Goal: Transaction & Acquisition: Book appointment/travel/reservation

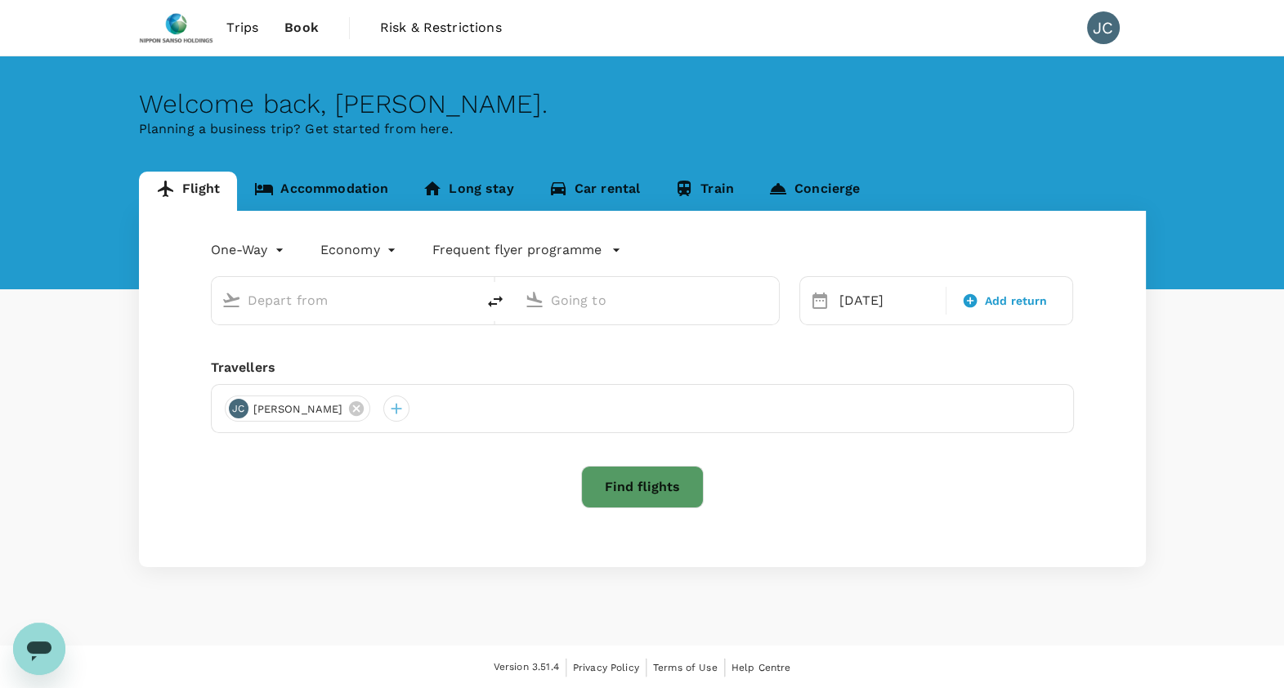
click at [355, 304] on input "text" at bounding box center [345, 300] width 194 height 25
click at [386, 303] on input "text" at bounding box center [345, 300] width 194 height 25
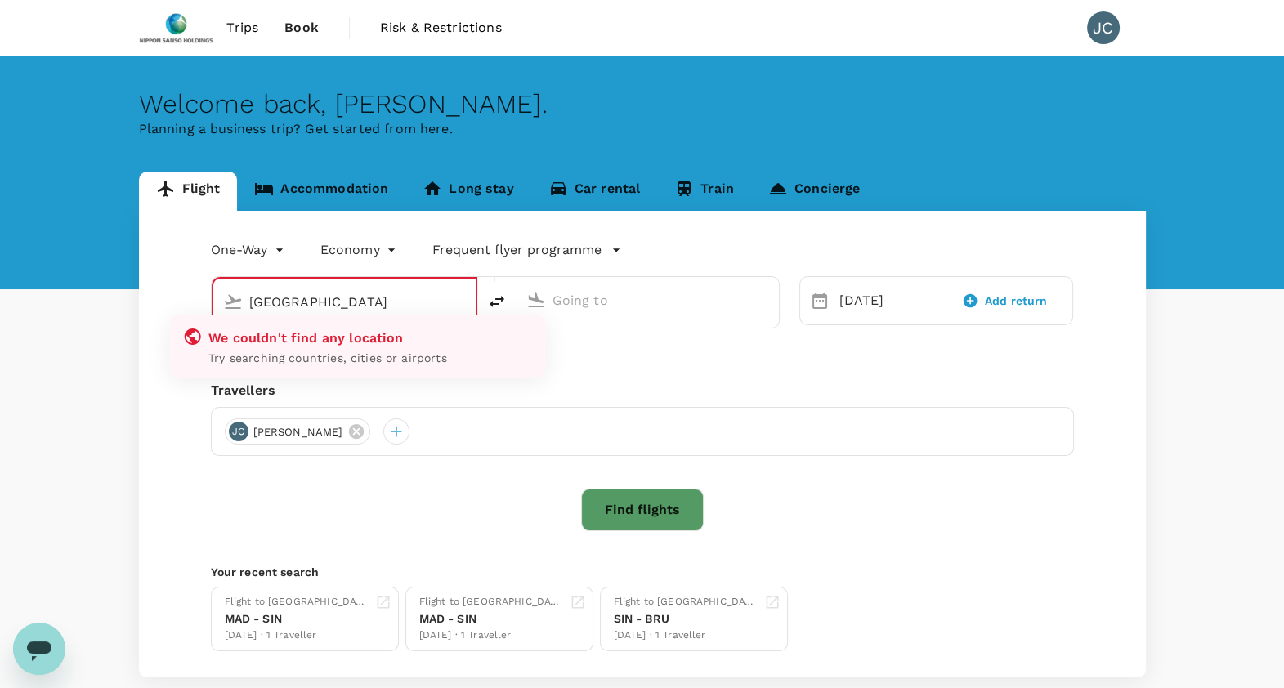
type input "[GEOGRAPHIC_DATA]–[PERSON_NAME] (MAD)"
type input "Singapore Changi (SIN)"
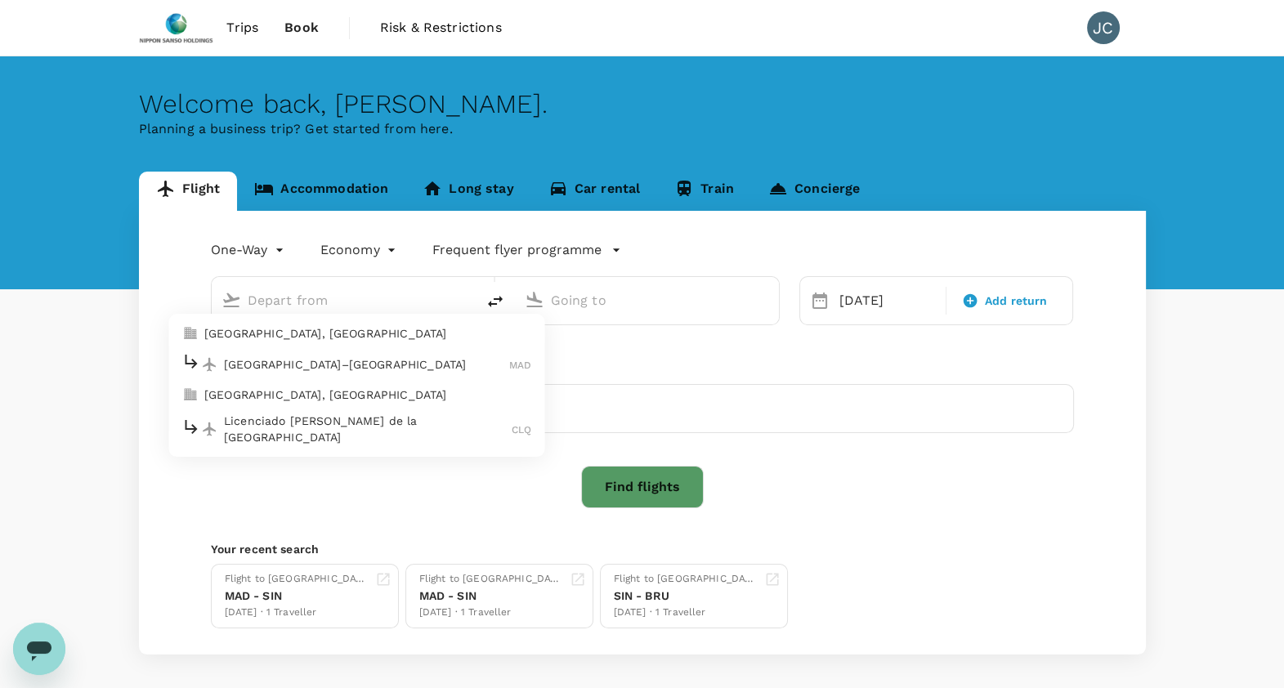
type input "[GEOGRAPHIC_DATA]–[PERSON_NAME] (MAD)"
type input "Singapore Changi (SIN)"
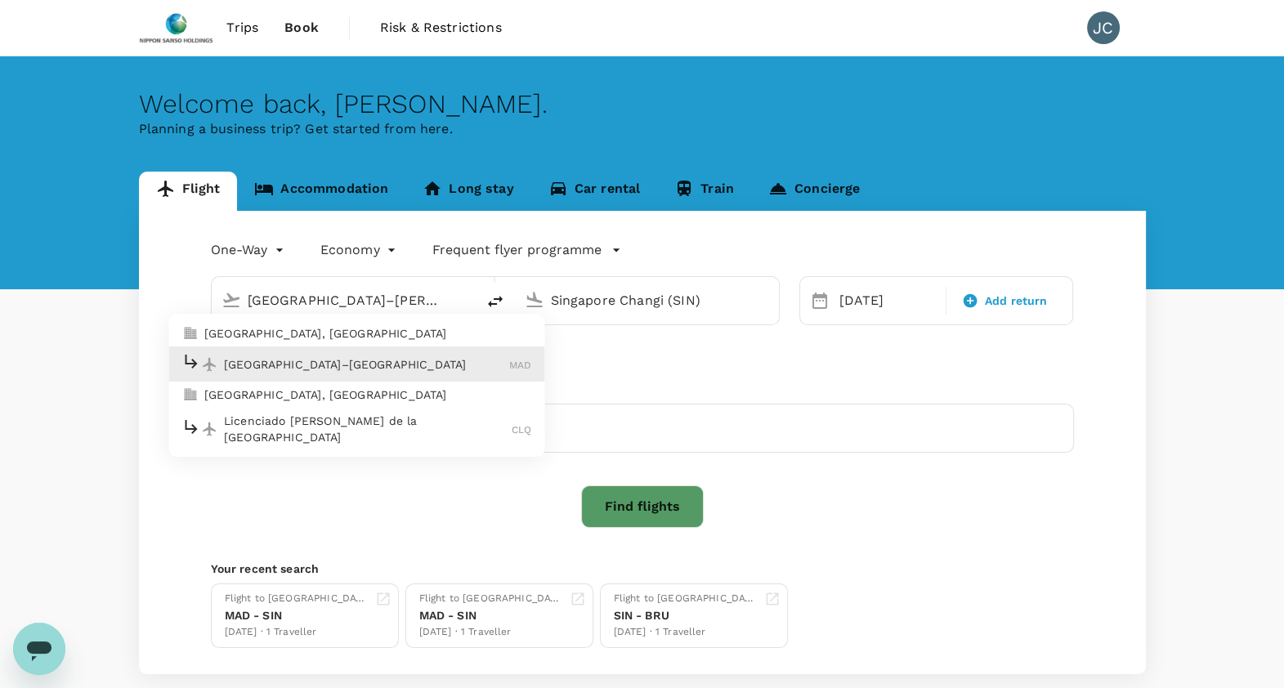
click at [334, 373] on div "Madrid–Barajas MAD" at bounding box center [356, 363] width 350 height 25
type input "[GEOGRAPHIC_DATA]–[PERSON_NAME] (MAD)"
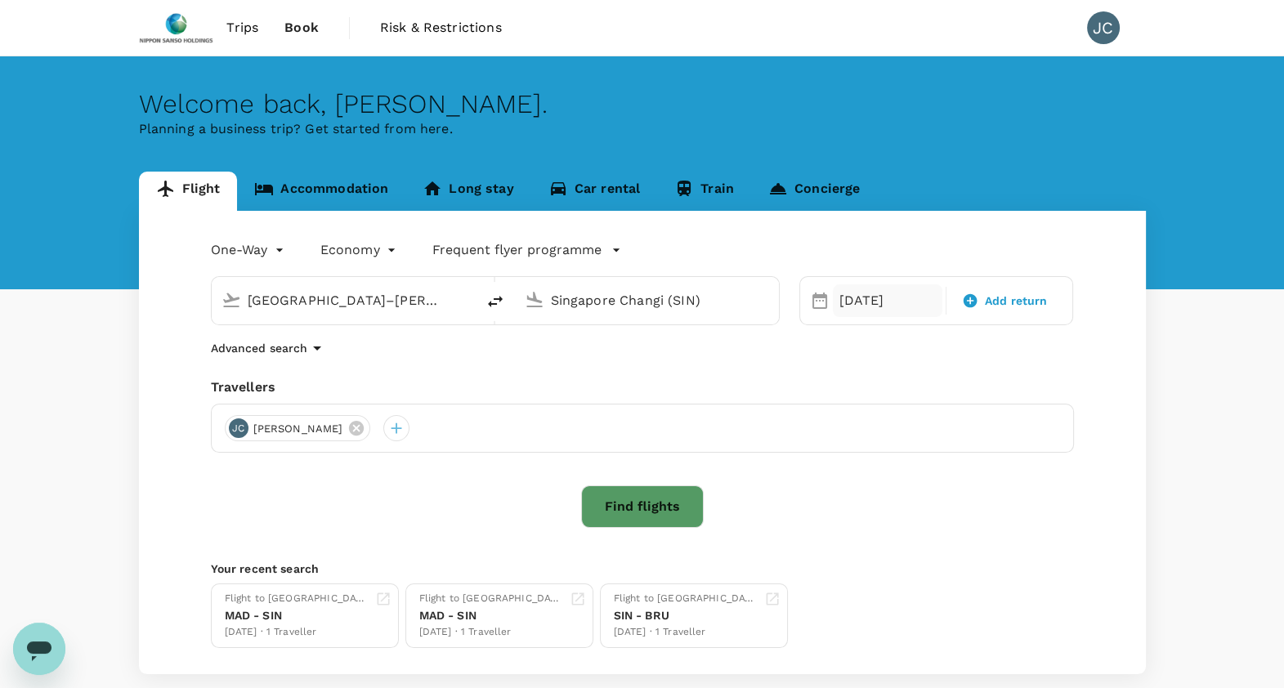
click at [909, 294] on div "[DATE]" at bounding box center [887, 300] width 109 height 33
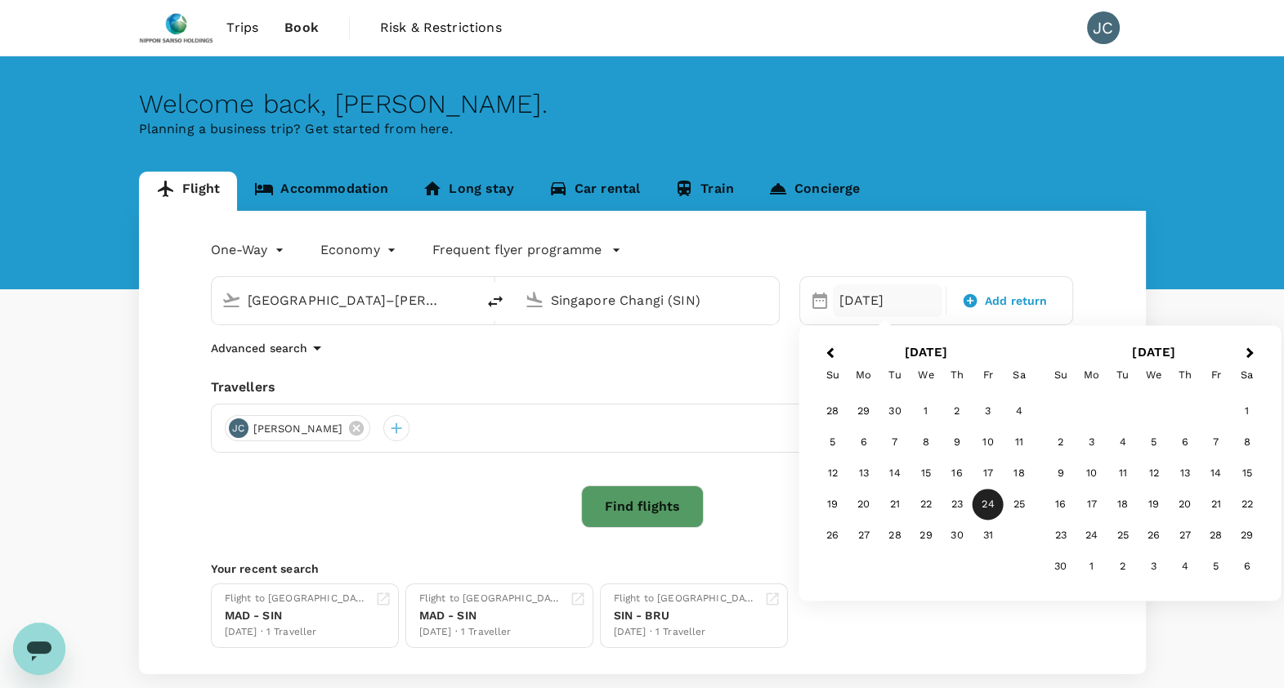
click at [908, 245] on div "One-Way oneway Economy economy Frequent flyer programme" at bounding box center [625, 246] width 895 height 33
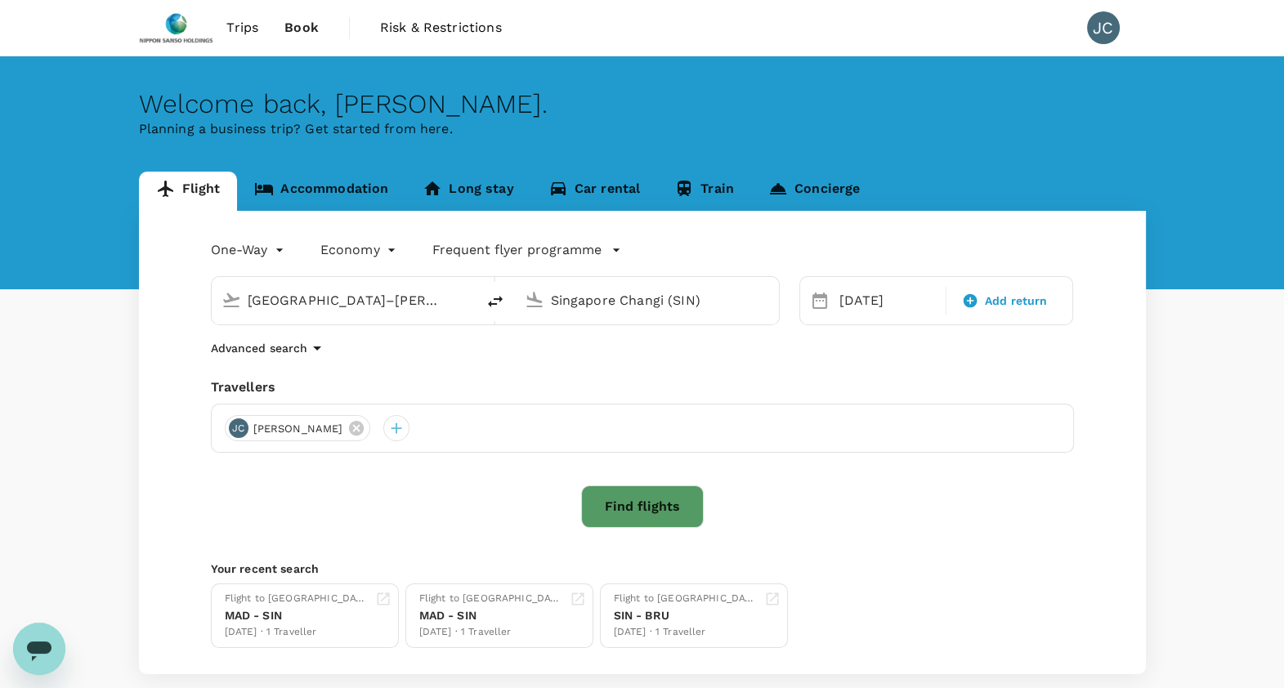
click at [635, 499] on button "Find flights" at bounding box center [642, 506] width 123 height 42
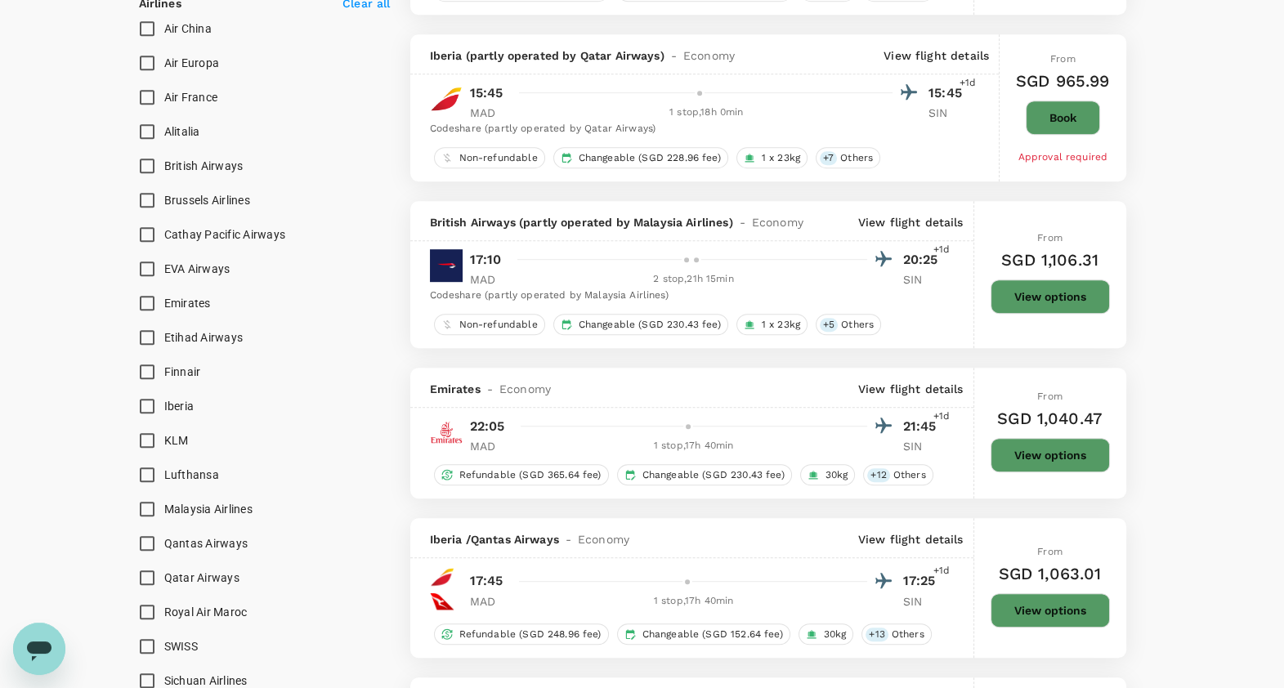
scroll to position [1123, 0]
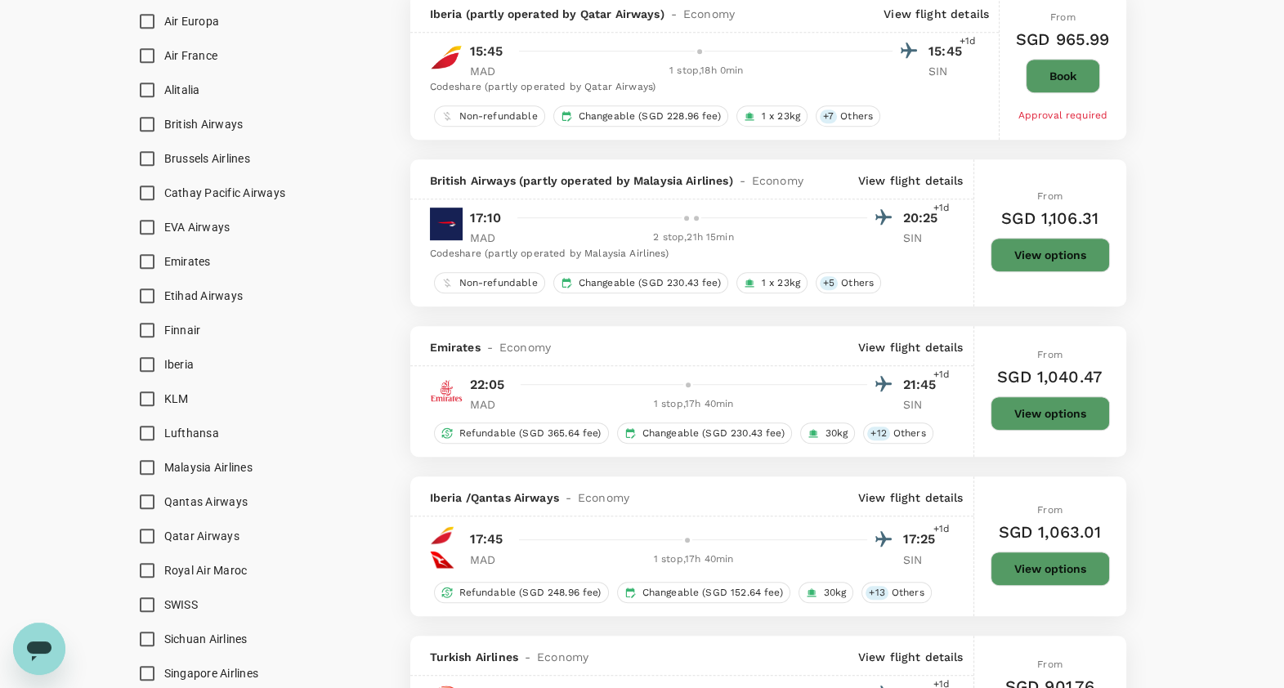
click at [1013, 400] on button "View options" at bounding box center [1049, 413] width 119 height 34
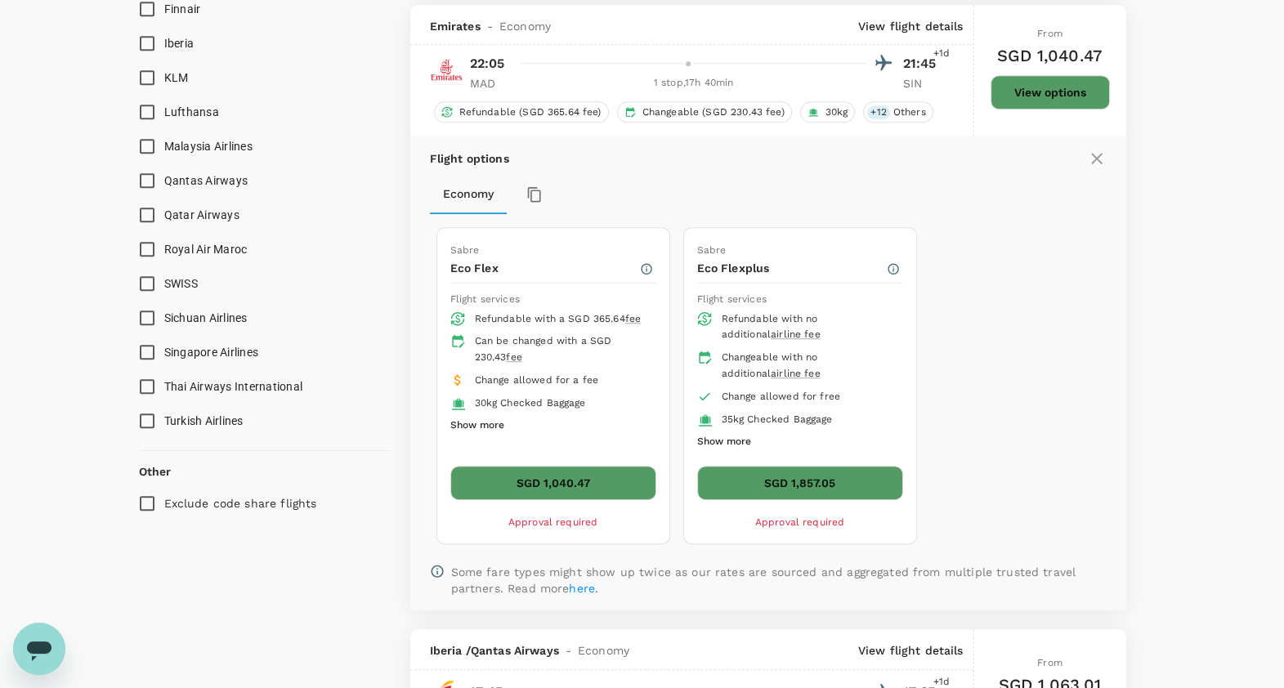
scroll to position [1445, 0]
click at [872, 28] on p "View flight details" at bounding box center [910, 25] width 105 height 16
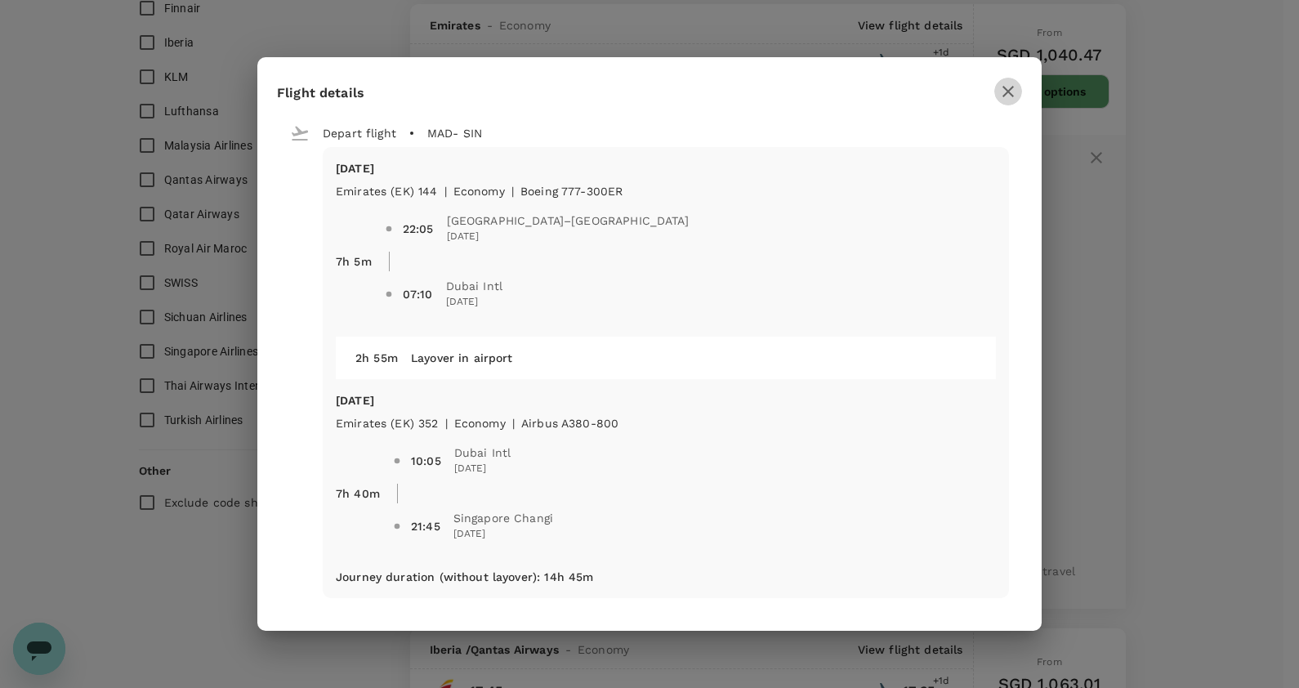
click at [1002, 92] on icon "button" at bounding box center [1008, 92] width 20 height 20
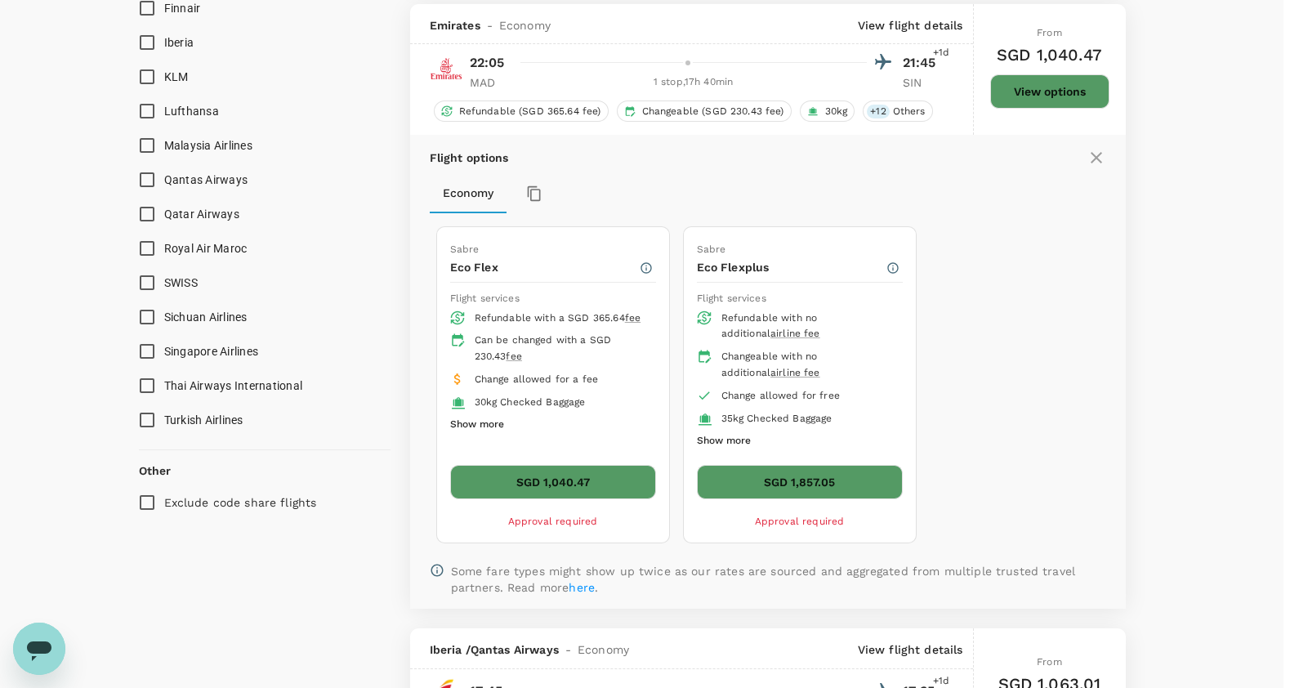
type input "2325"
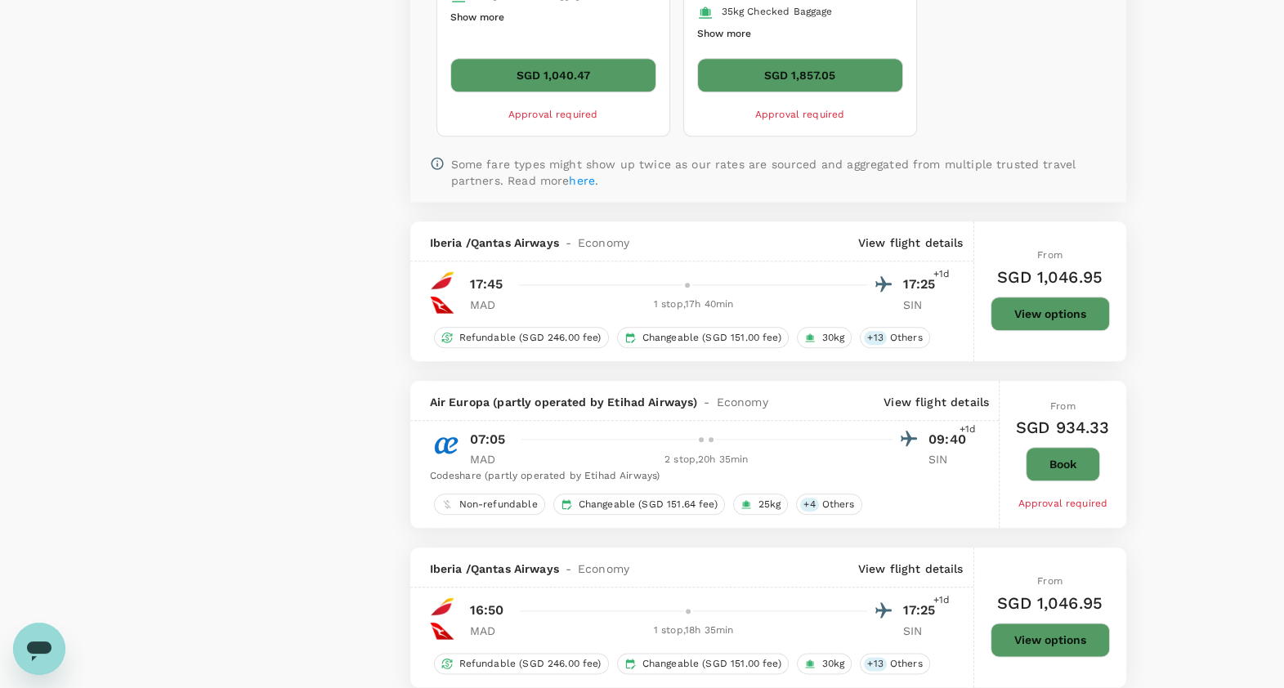
scroll to position [2365, 0]
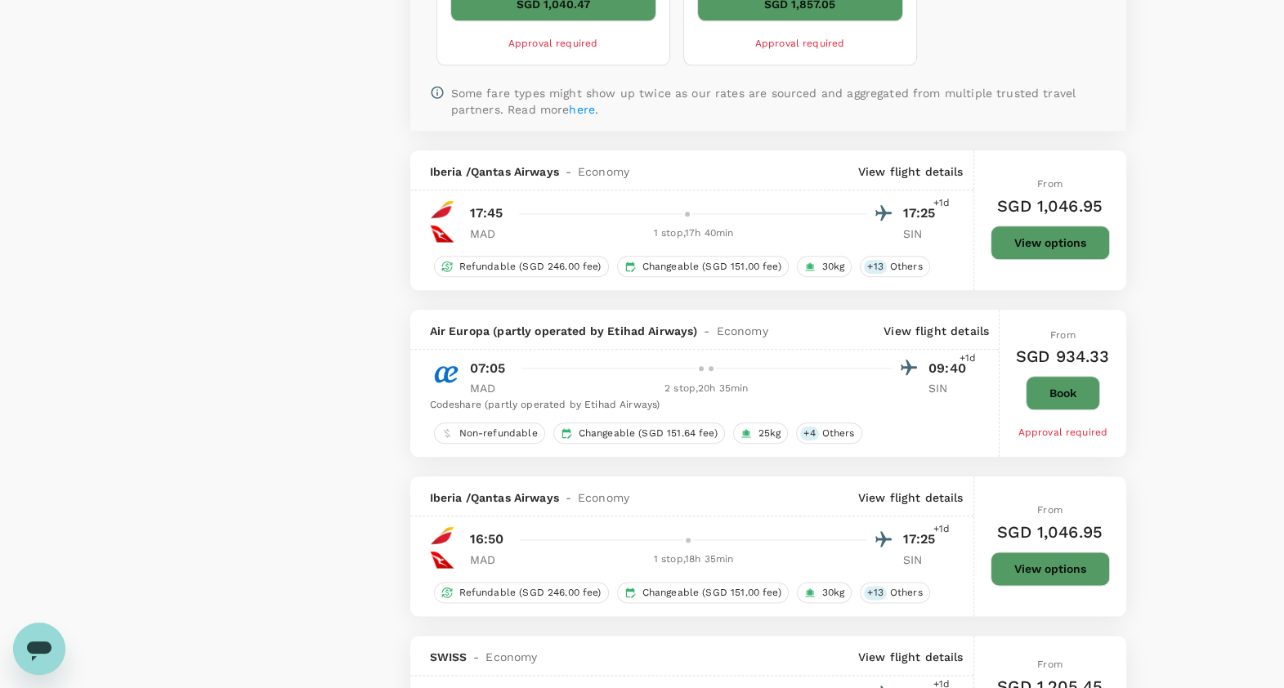
click at [920, 166] on p "View flight details" at bounding box center [910, 171] width 105 height 16
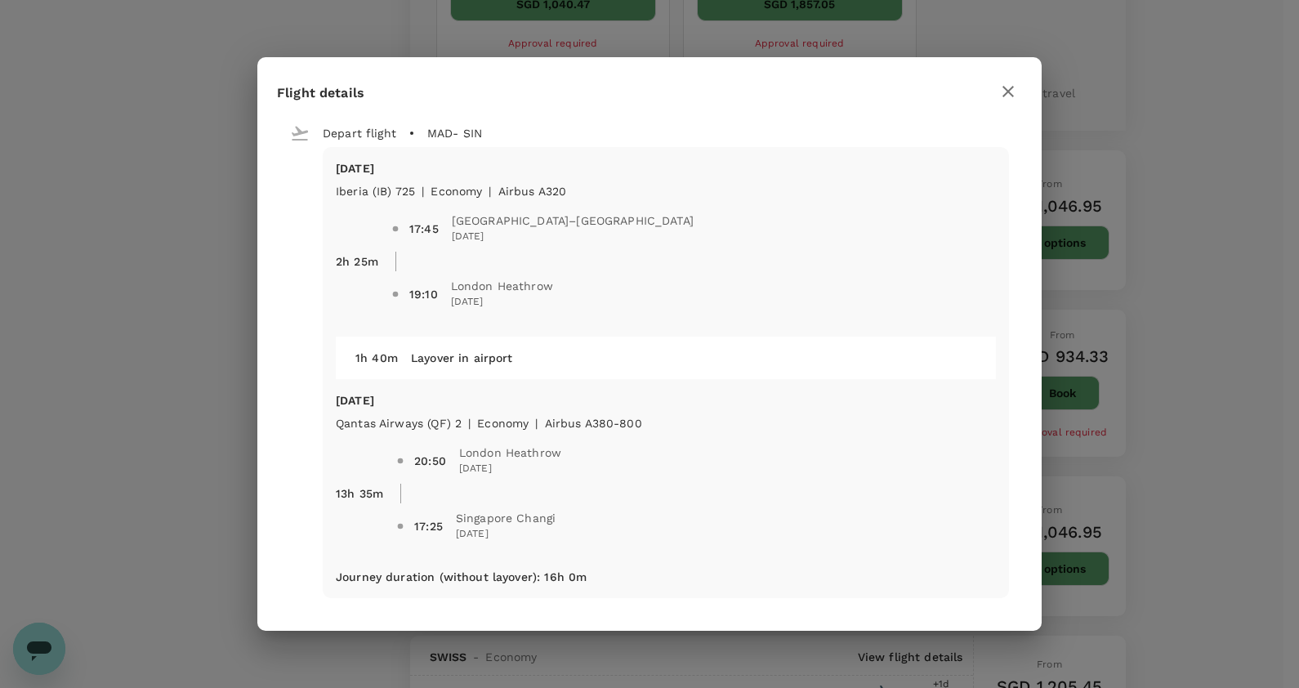
click at [1005, 90] on icon "button" at bounding box center [1008, 92] width 20 height 20
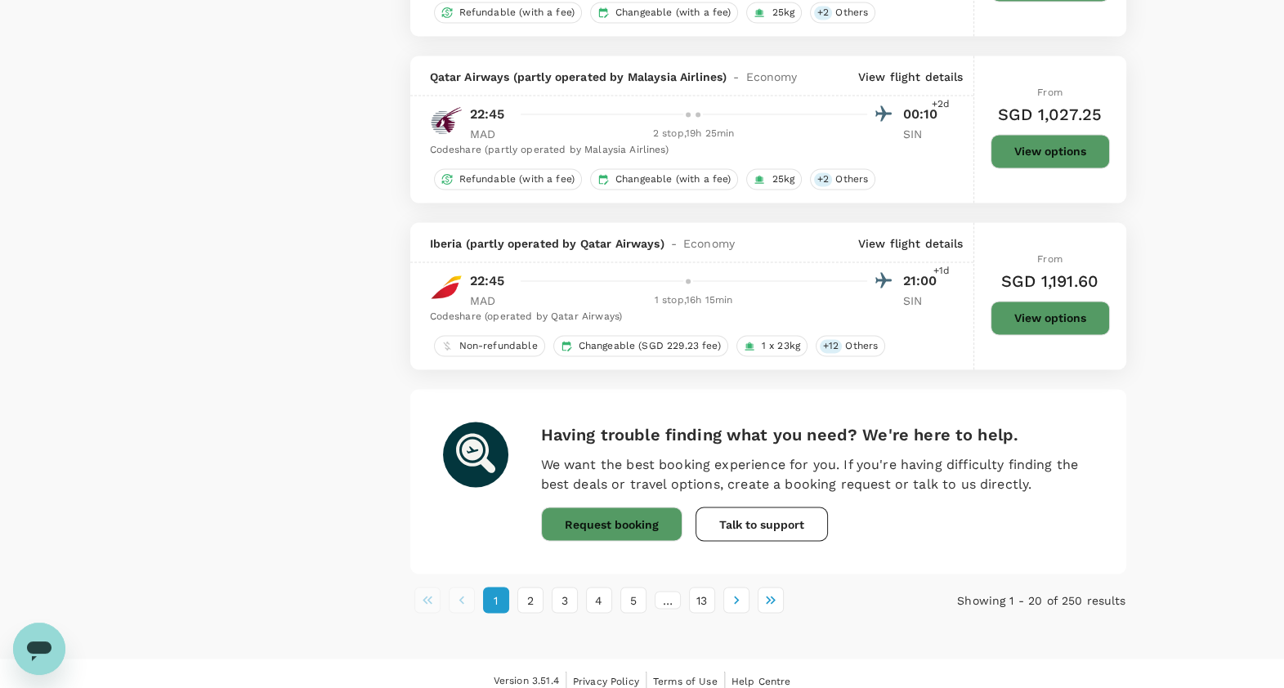
scroll to position [3395, 0]
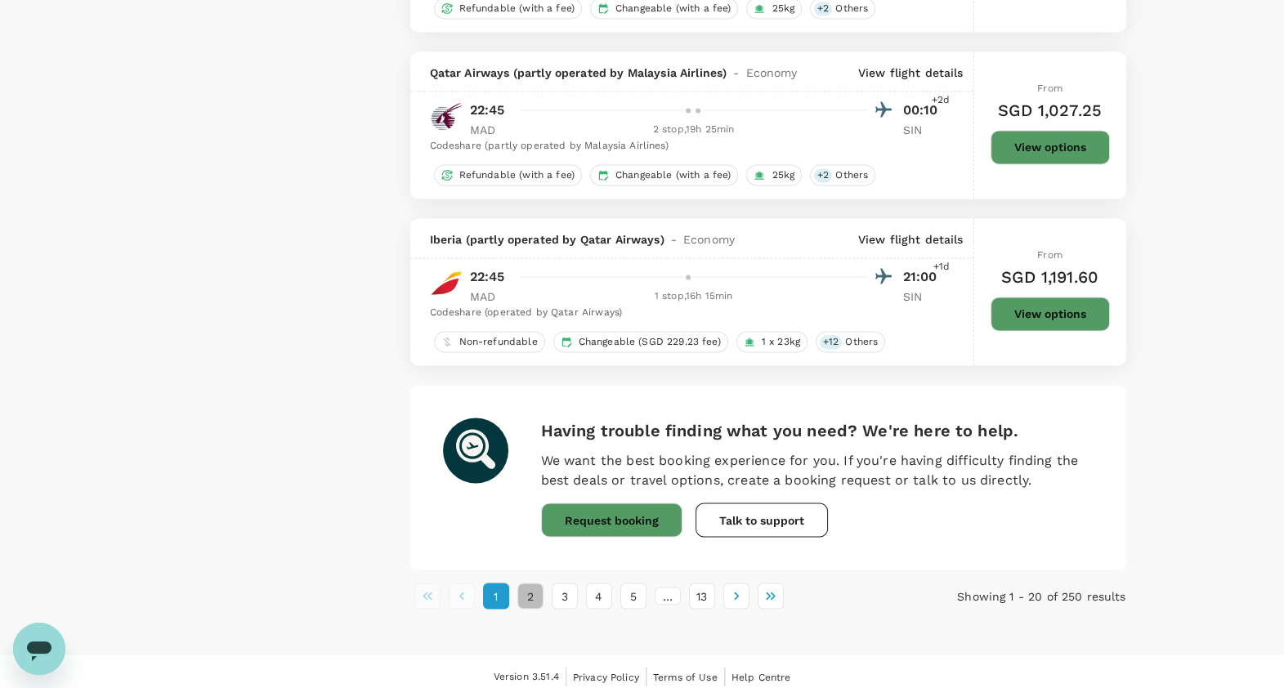
click at [531, 592] on button "2" at bounding box center [530, 596] width 26 height 26
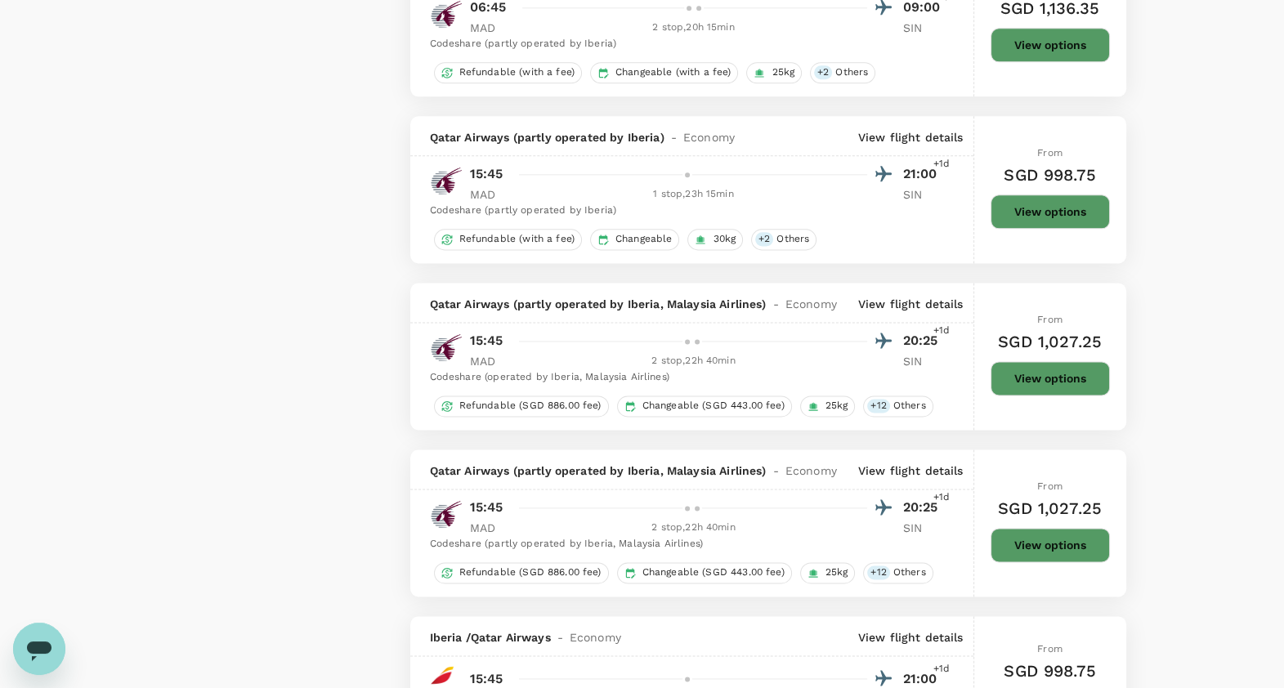
scroll to position [2961, 0]
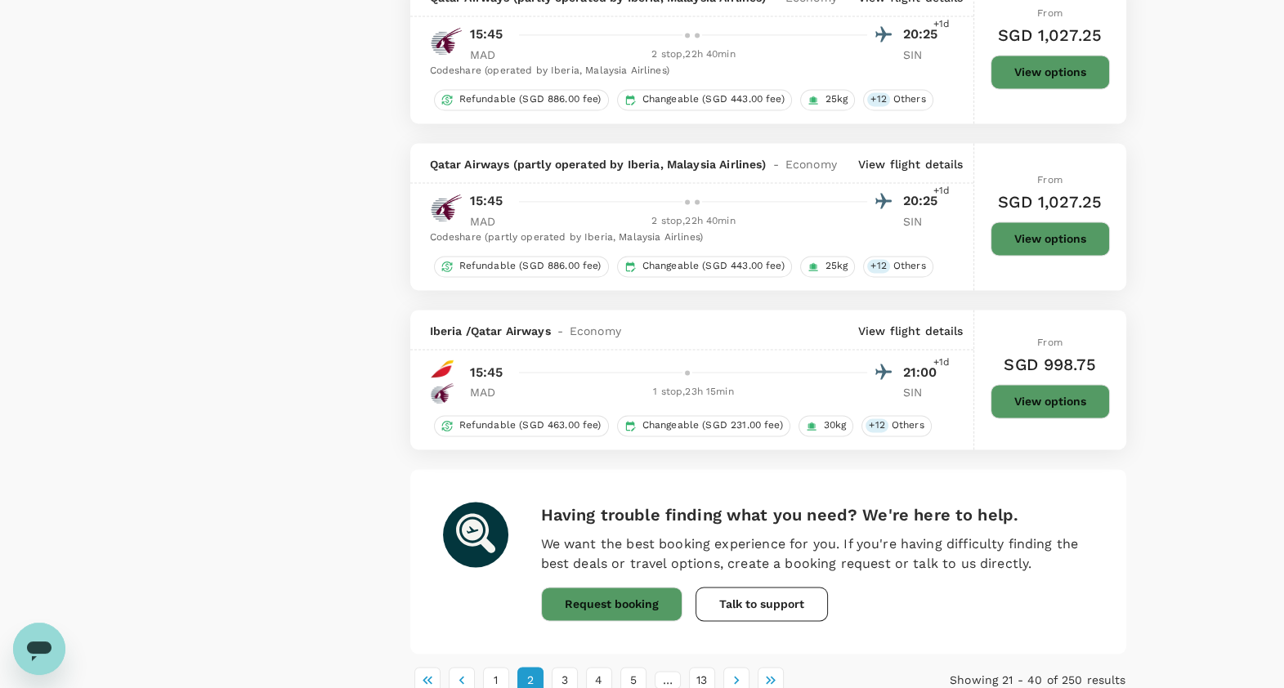
click at [577, 667] on li "3" at bounding box center [564, 680] width 34 height 26
click at [569, 667] on button "3" at bounding box center [565, 680] width 26 height 26
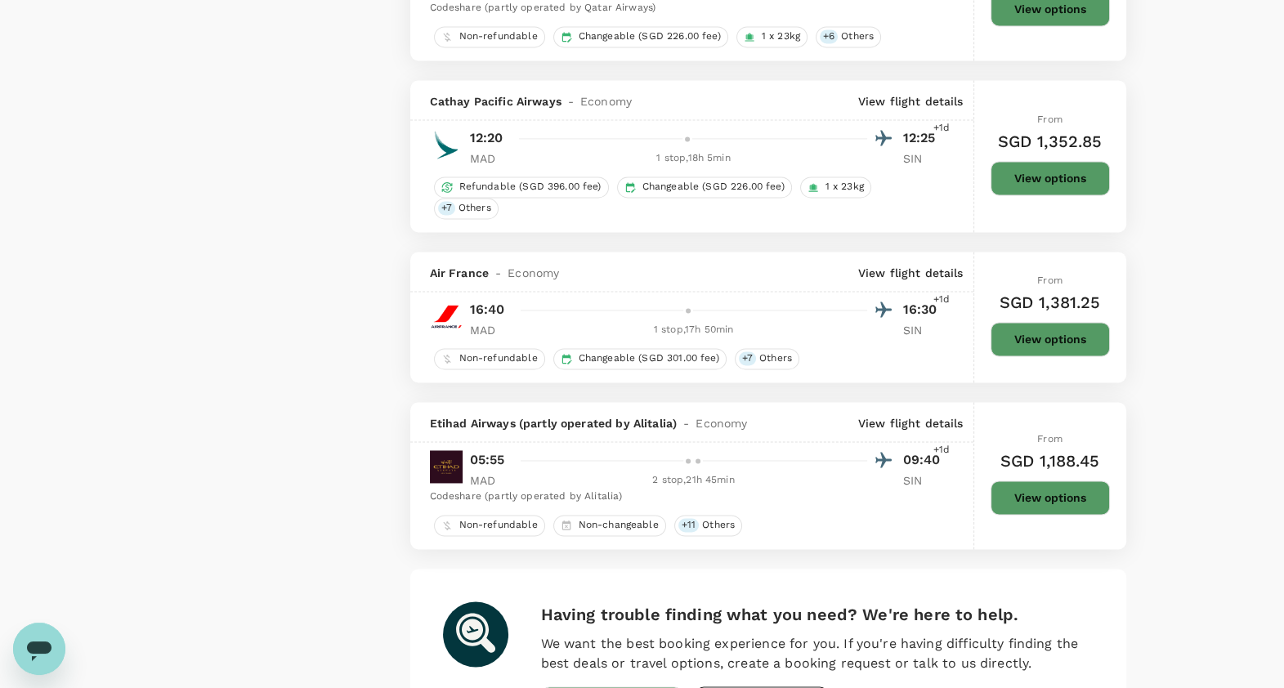
scroll to position [2859, 0]
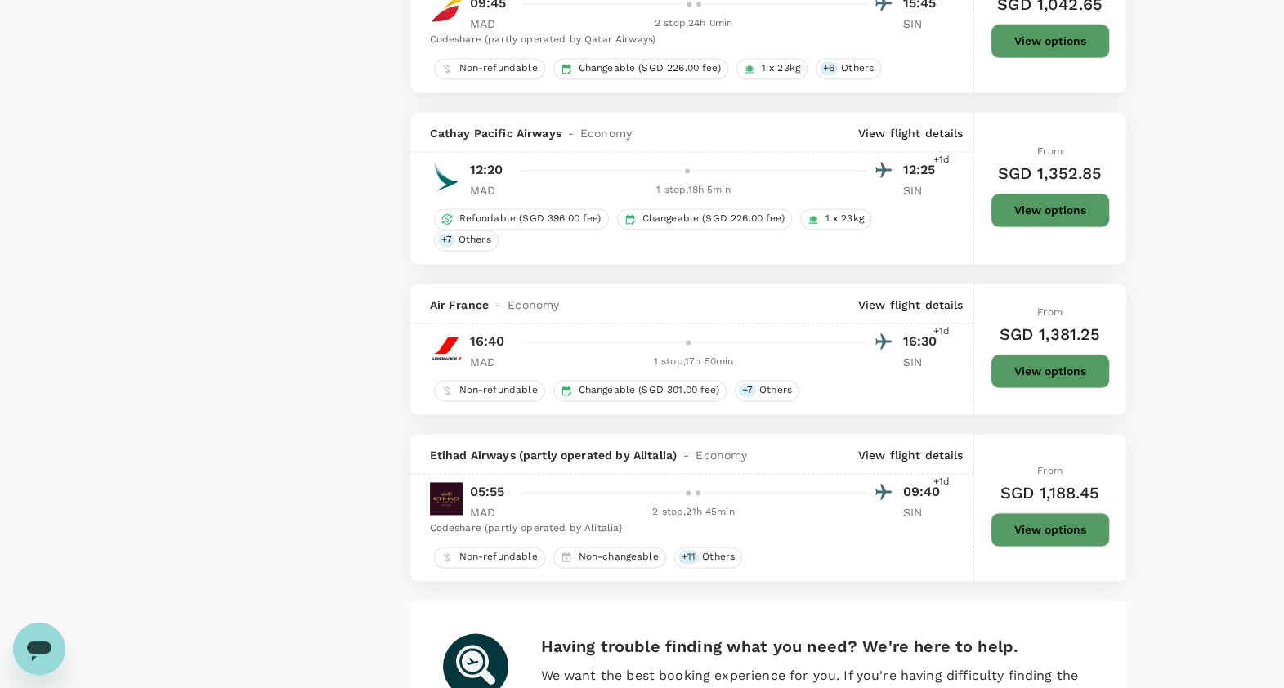
click at [923, 125] on p "View flight details" at bounding box center [910, 133] width 105 height 16
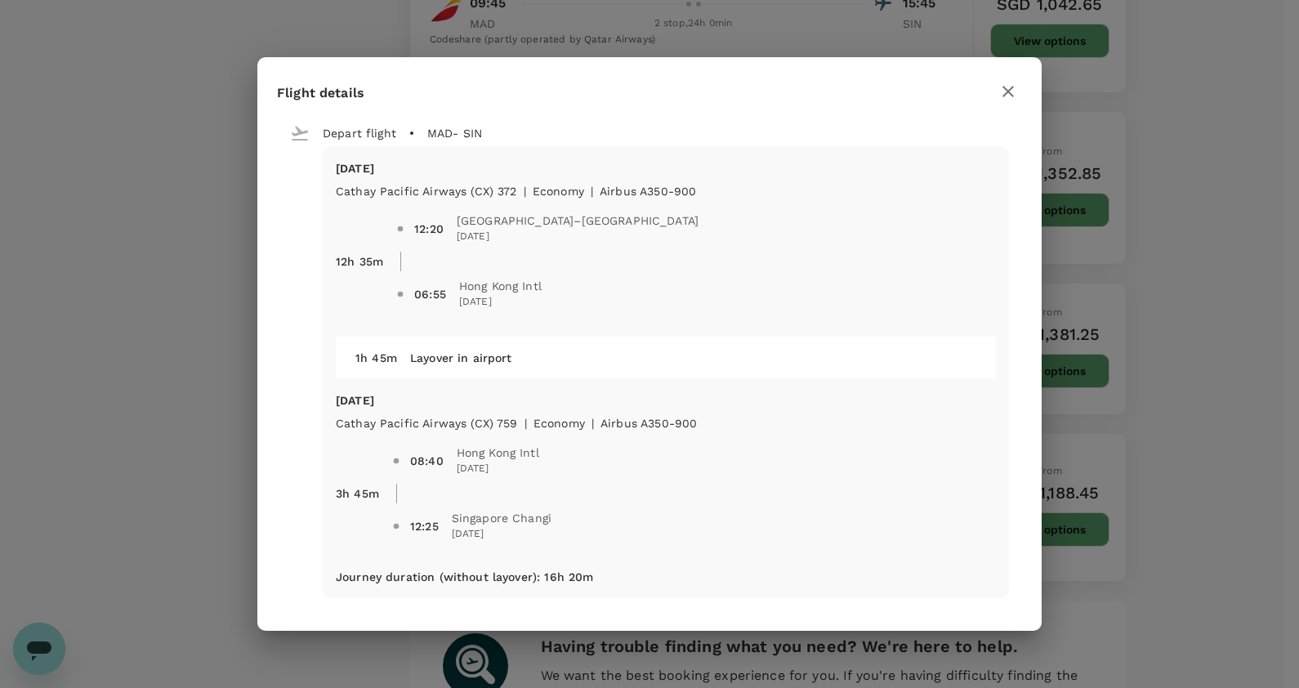
click at [1005, 98] on icon "button" at bounding box center [1008, 92] width 20 height 20
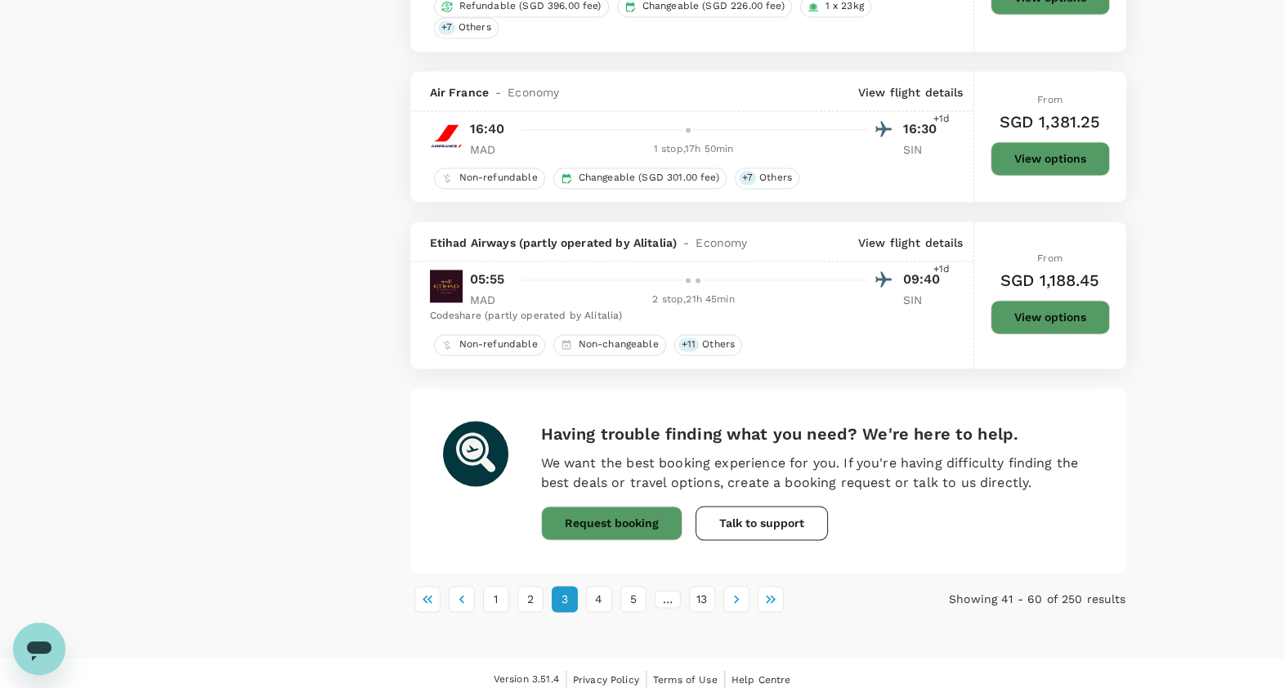
scroll to position [3074, 0]
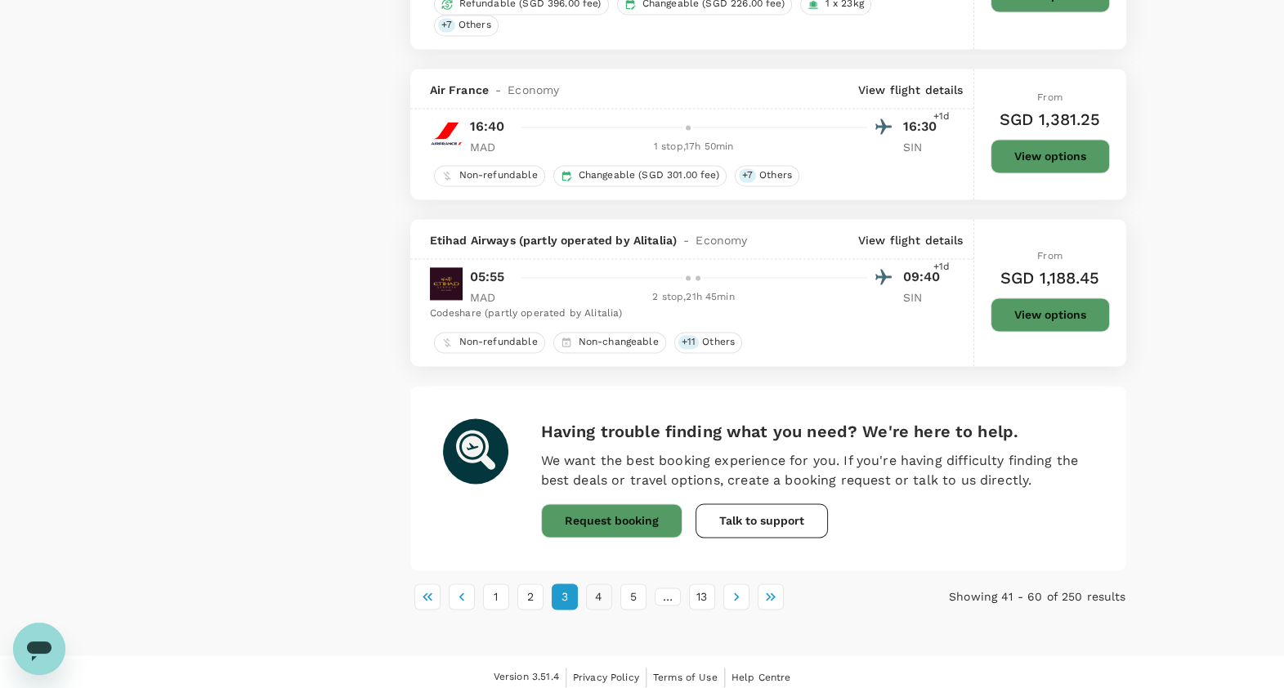
click at [605, 584] on button "4" at bounding box center [599, 596] width 26 height 26
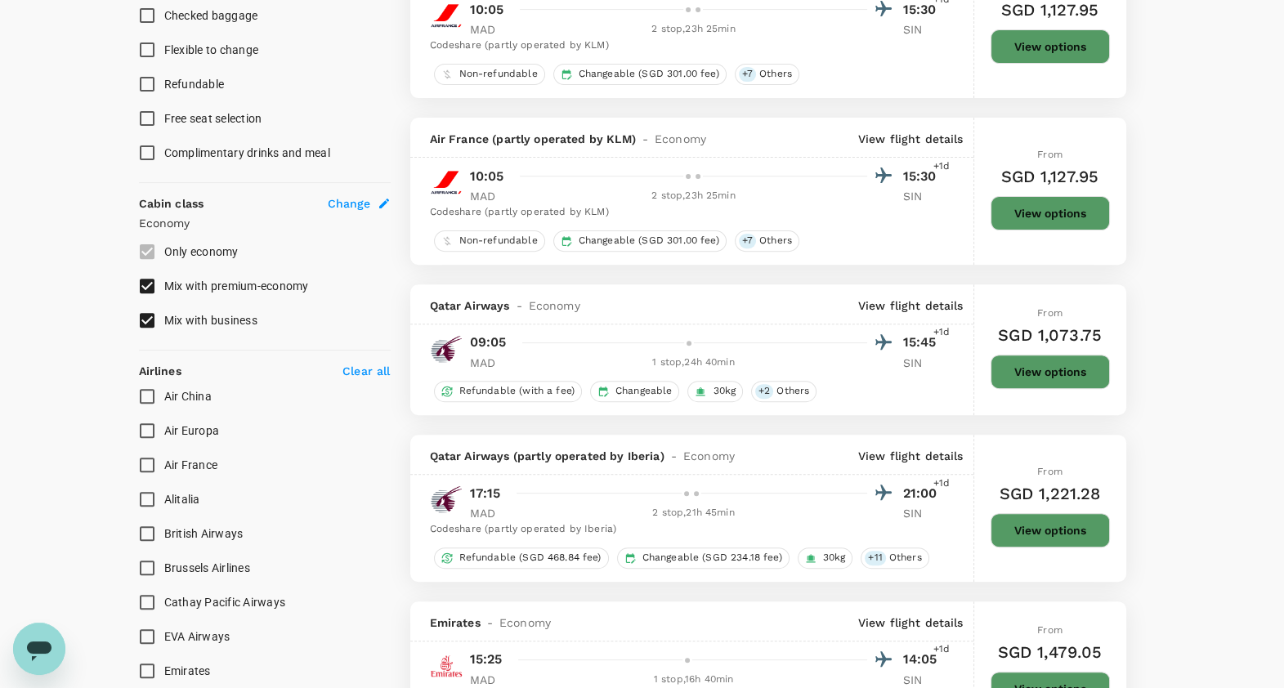
scroll to position [1021, 0]
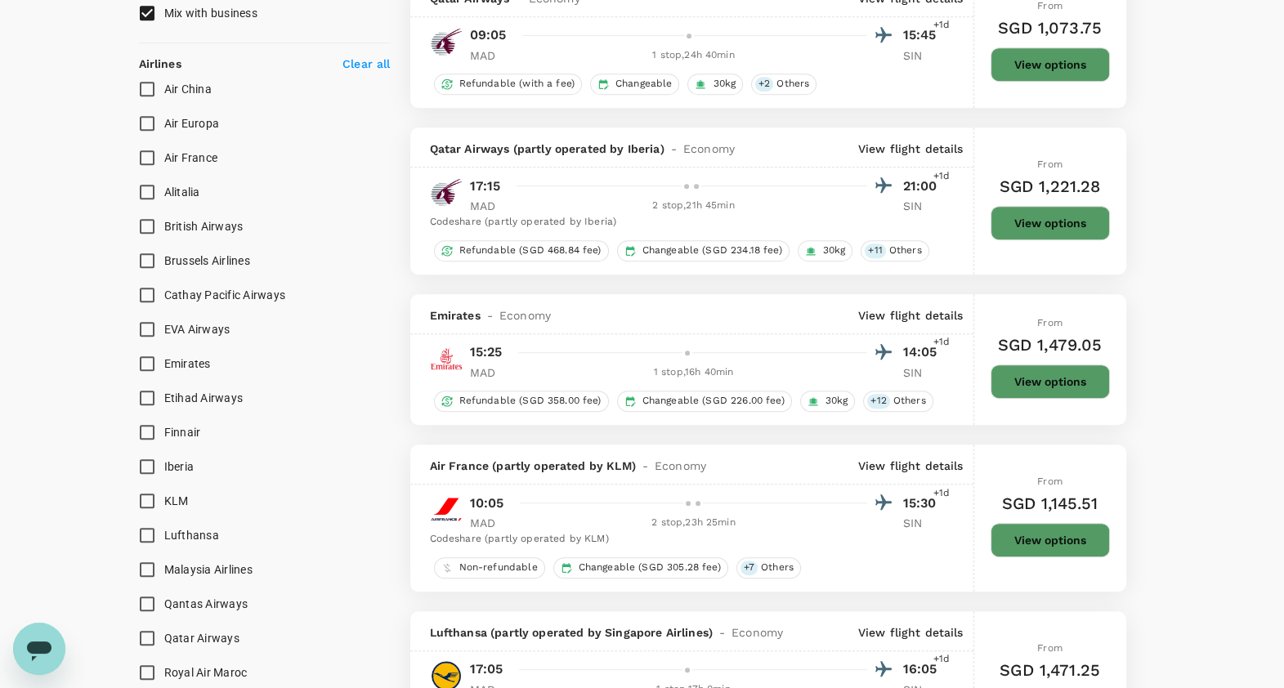
click at [947, 315] on p "View flight details" at bounding box center [910, 315] width 105 height 16
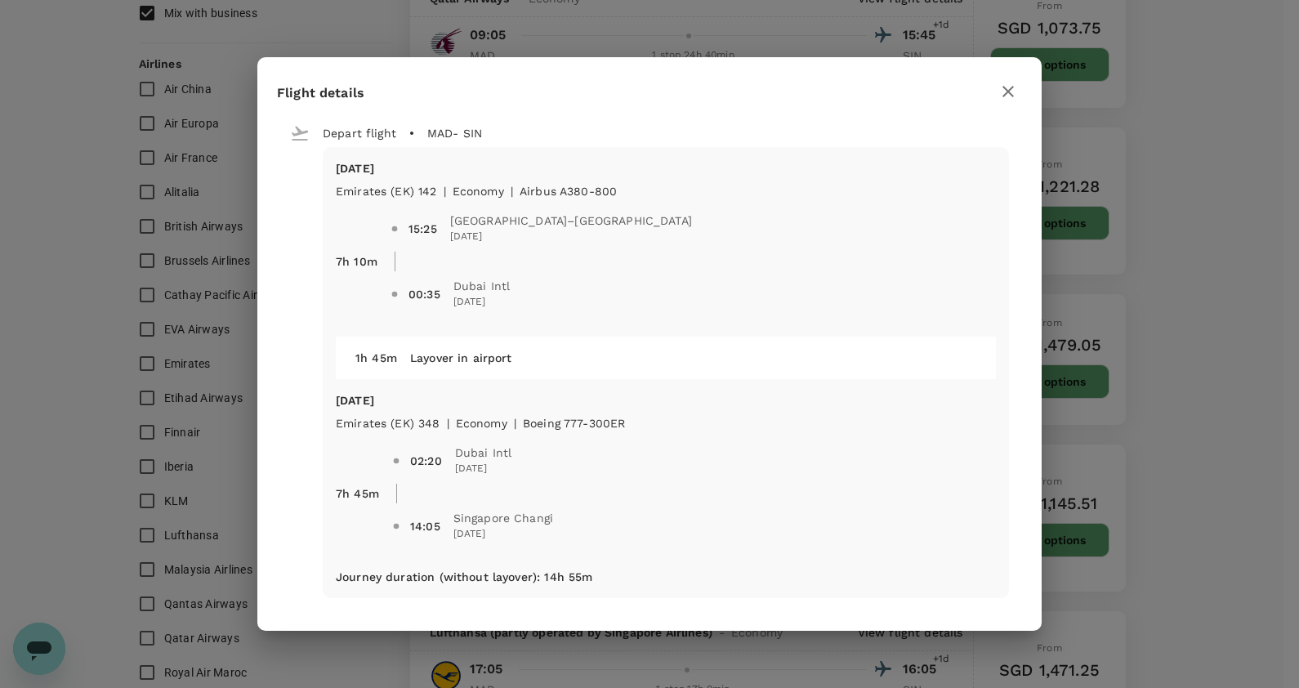
click at [1018, 96] on button "button" at bounding box center [1008, 92] width 28 height 28
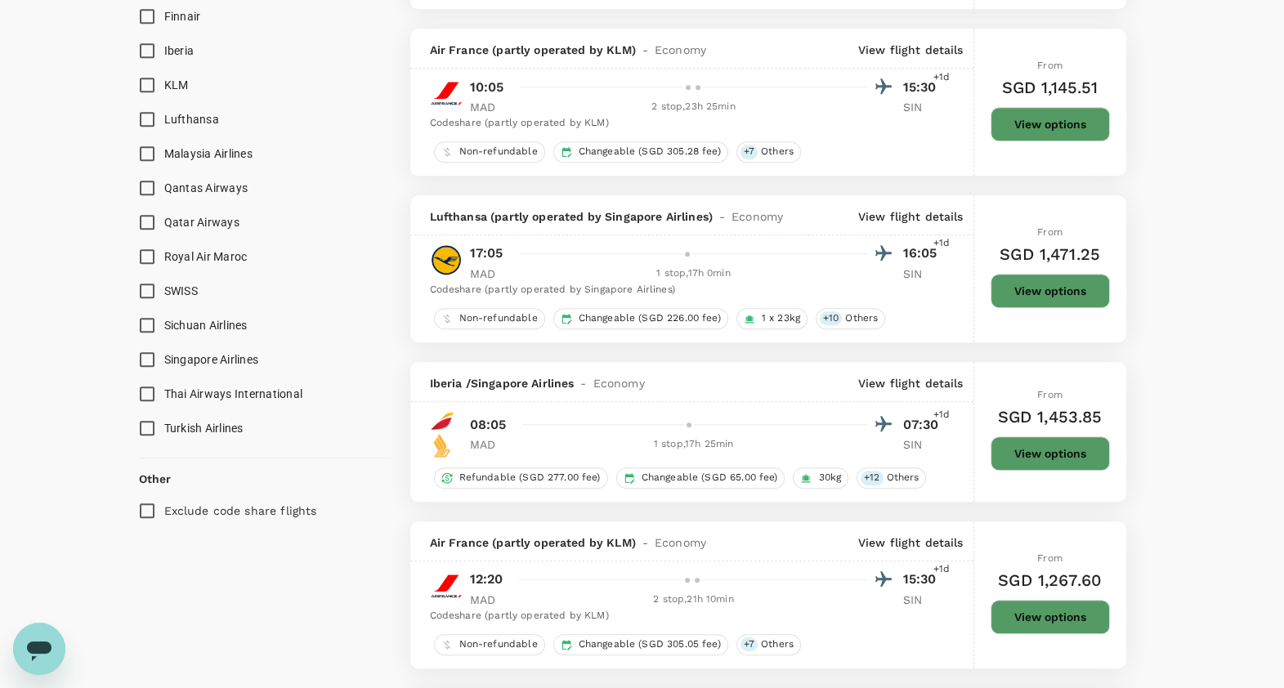
scroll to position [1531, 0]
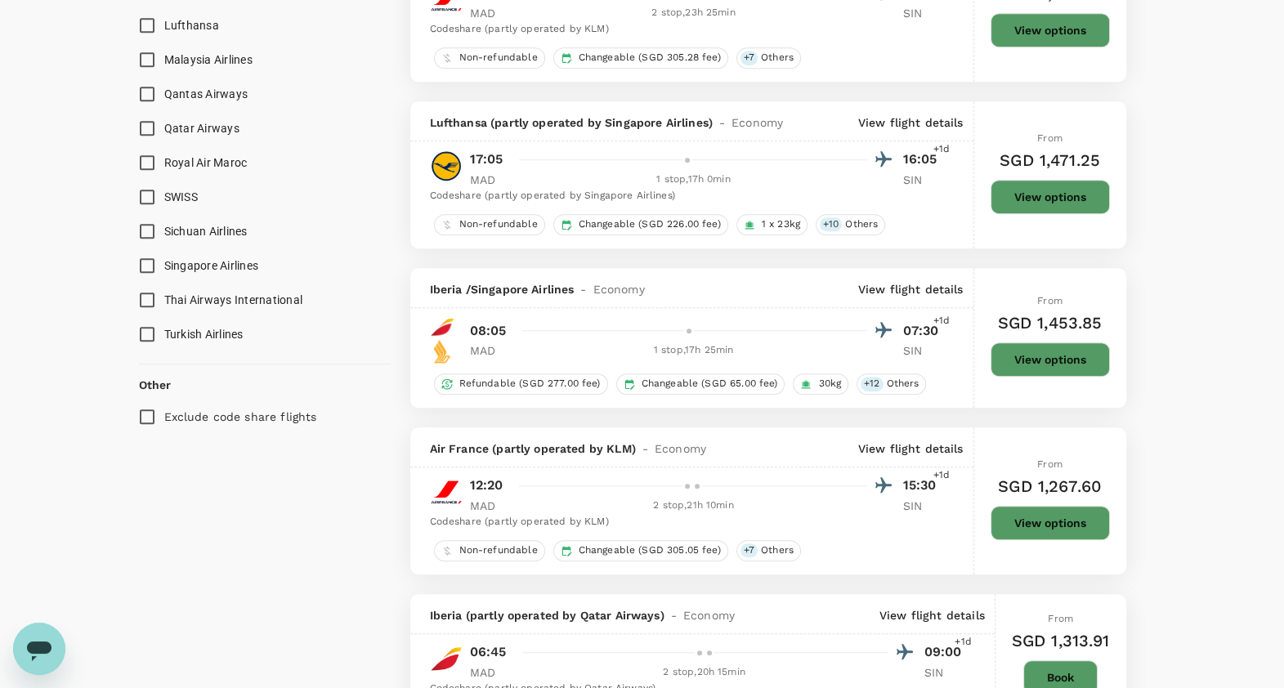
click at [906, 281] on p "View flight details" at bounding box center [910, 289] width 105 height 16
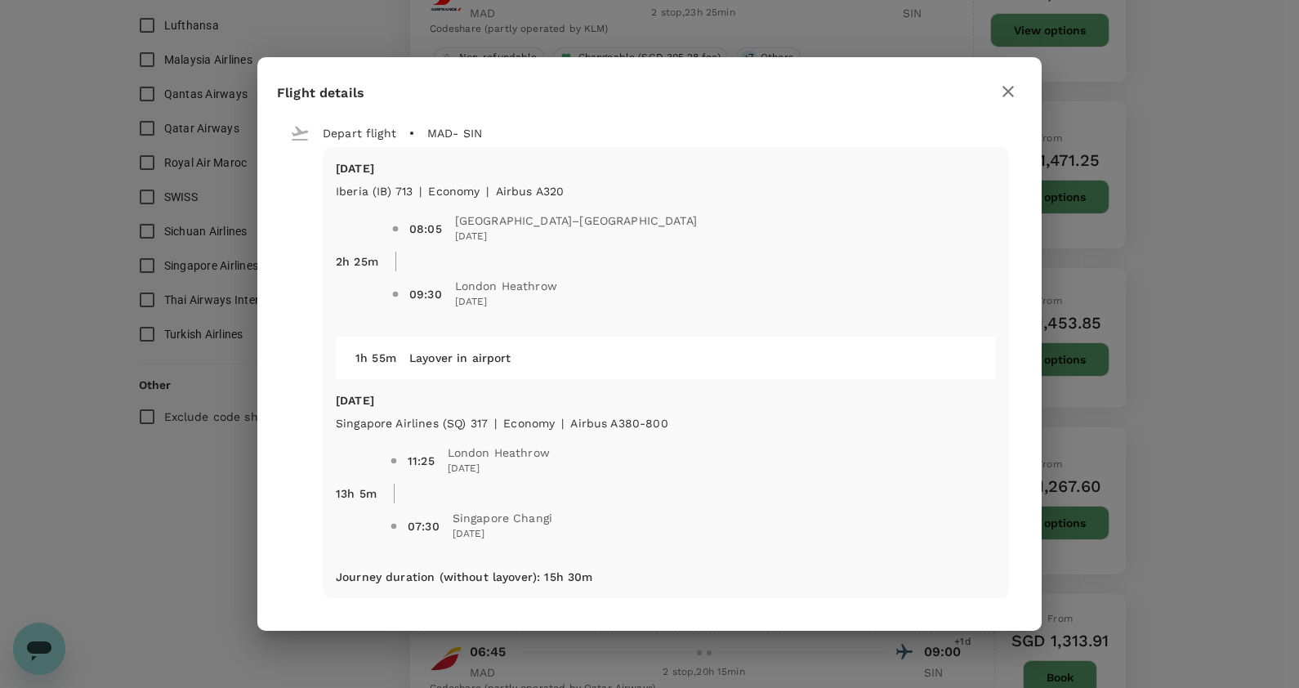
click at [997, 100] on button "button" at bounding box center [1008, 92] width 28 height 28
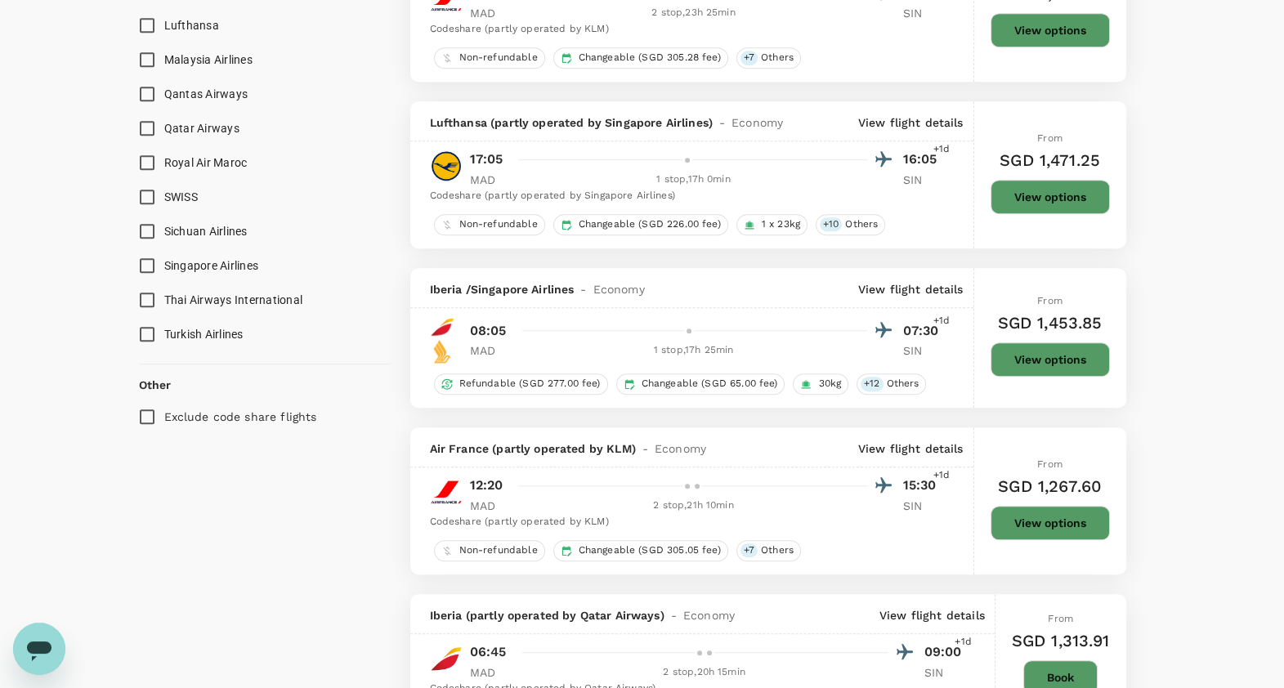
click at [875, 289] on p "View flight details" at bounding box center [910, 289] width 105 height 16
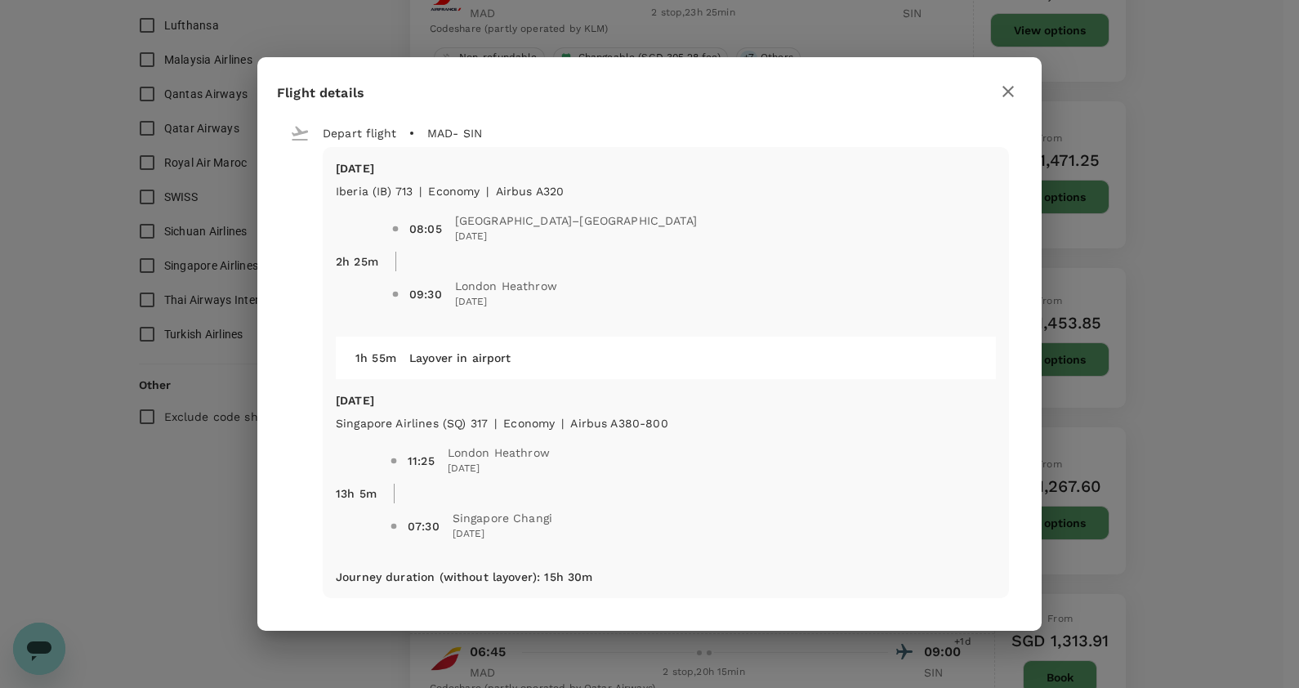
click at [1001, 90] on icon "button" at bounding box center [1008, 92] width 20 height 20
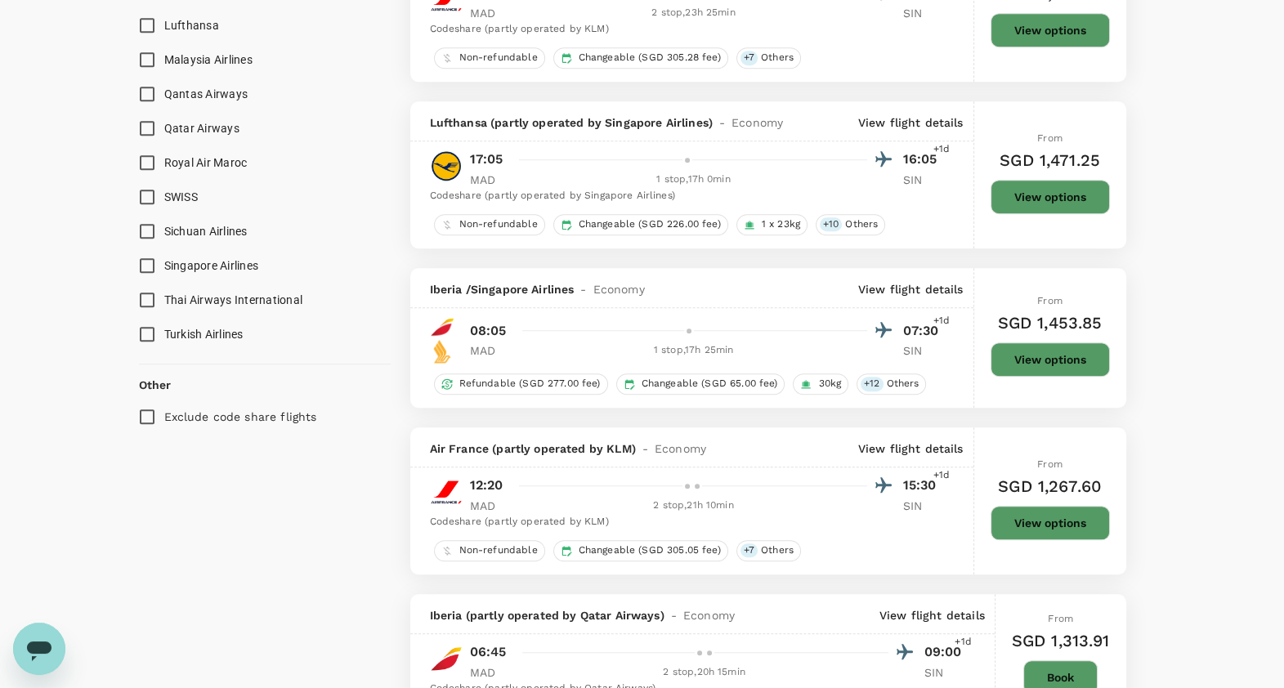
click at [862, 284] on p "View flight details" at bounding box center [910, 289] width 105 height 16
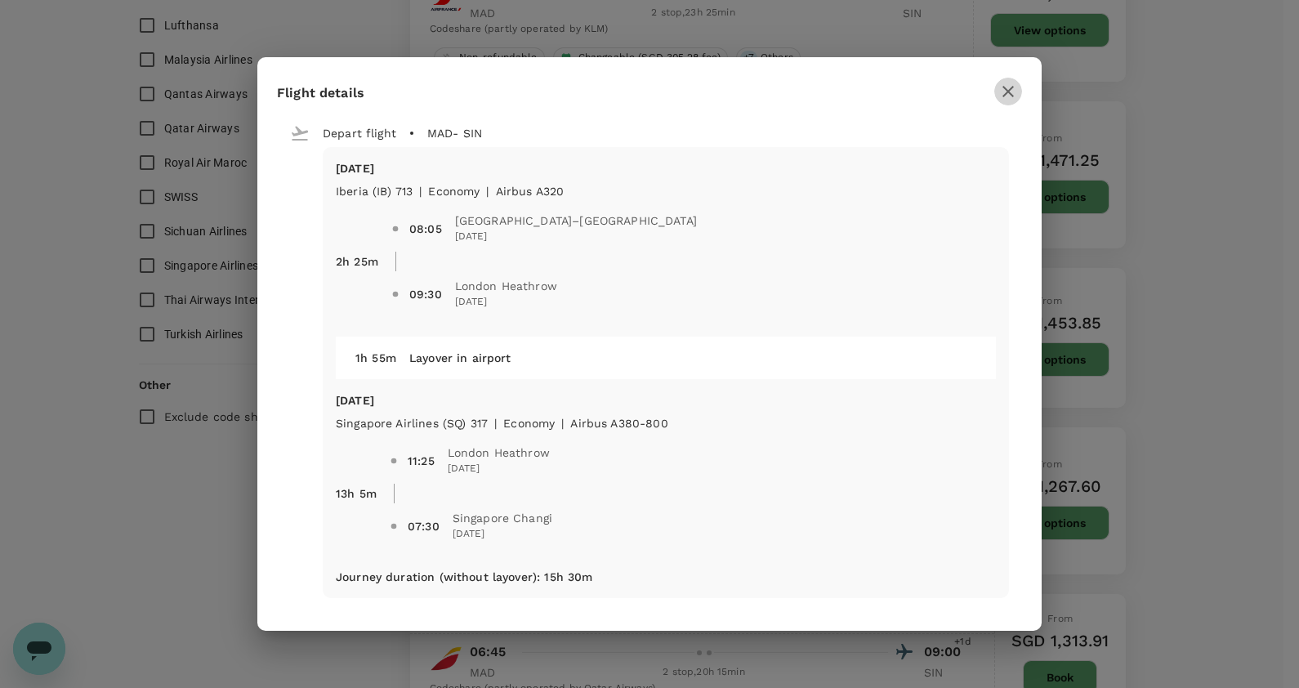
click at [1010, 96] on icon "button" at bounding box center [1008, 92] width 20 height 20
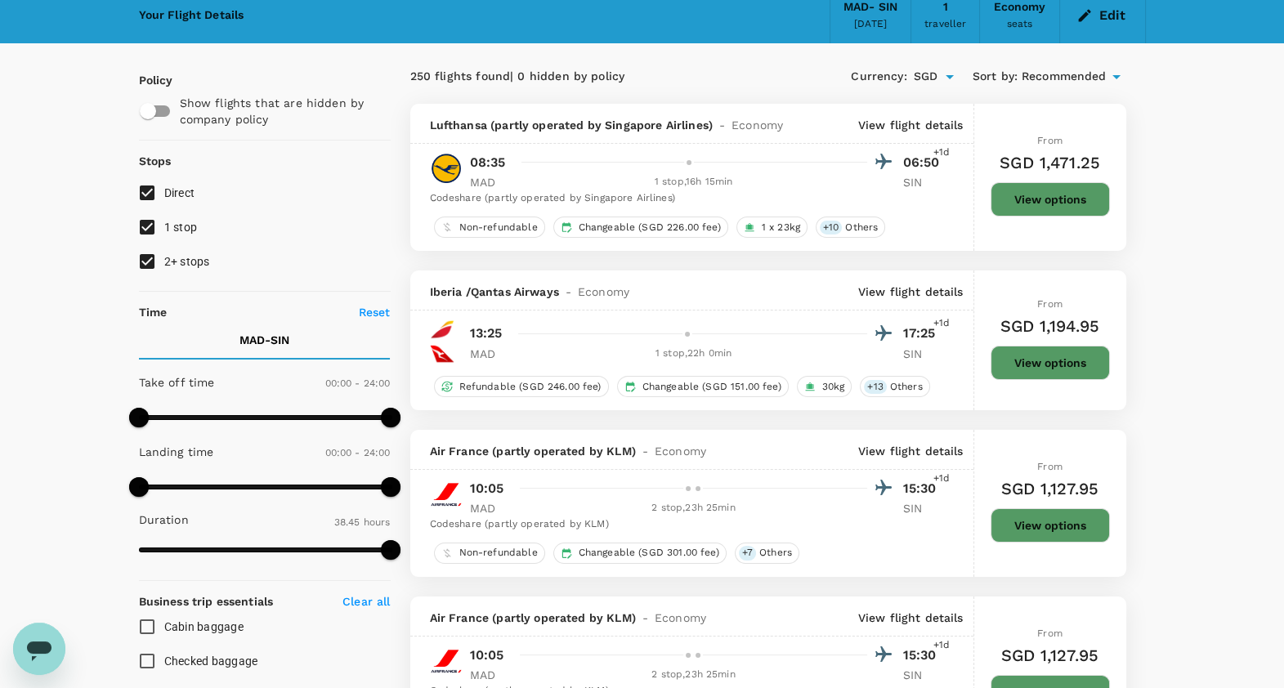
scroll to position [0, 0]
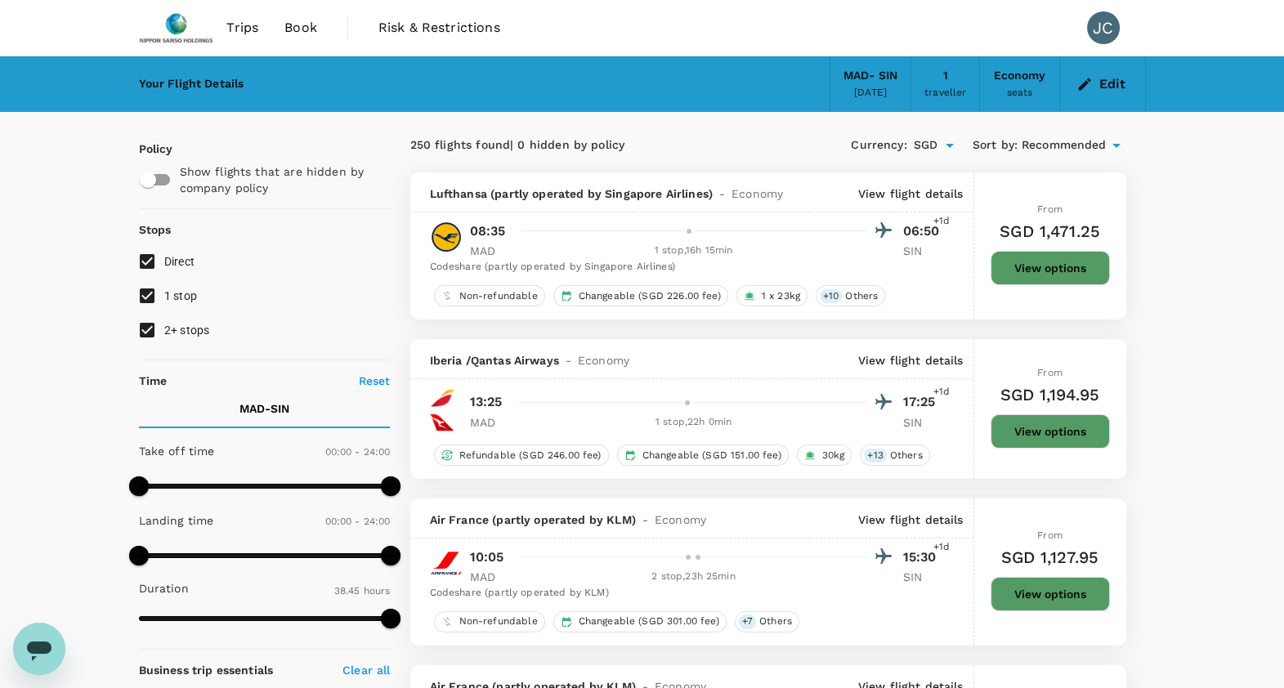
click at [1087, 80] on icon "button" at bounding box center [1084, 84] width 12 height 12
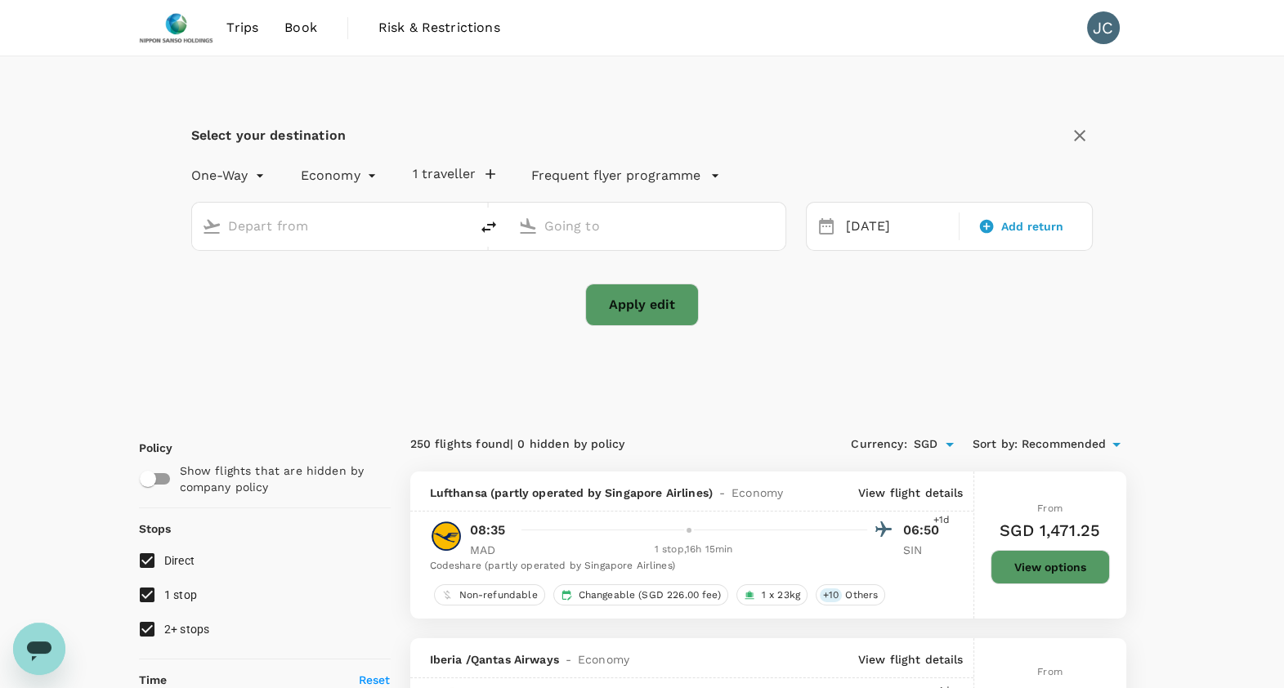
type input "Singapore Changi (SIN)"
type input "[GEOGRAPHIC_DATA] (BRU)"
click at [360, 197] on div "Singapore Changi (SIN) Brussels (BRU)" at bounding box center [479, 216] width 614 height 69
drag, startPoint x: 382, startPoint y: 210, endPoint x: 212, endPoint y: 217, distance: 169.3
click at [212, 217] on div "Singapore Changi (SIN)" at bounding box center [327, 223] width 264 height 34
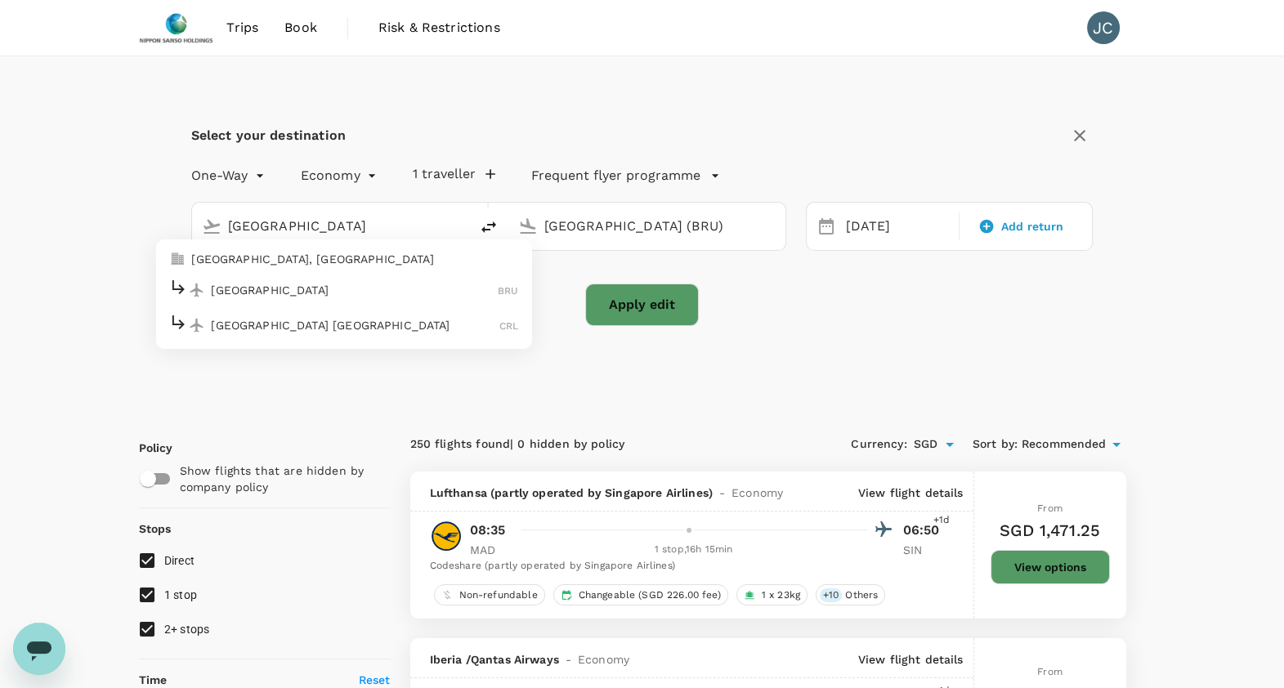
click at [398, 299] on div "Brussels BRU" at bounding box center [343, 289] width 350 height 25
type input "[GEOGRAPHIC_DATA] (BRU)"
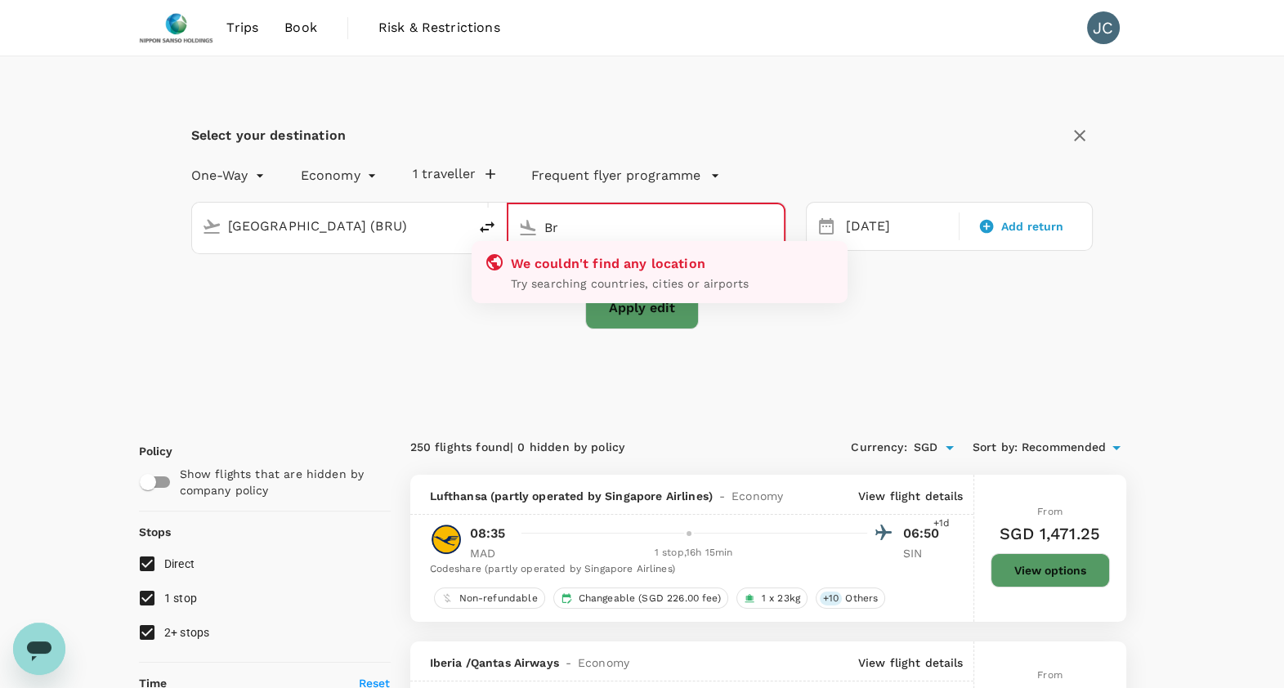
type input "B"
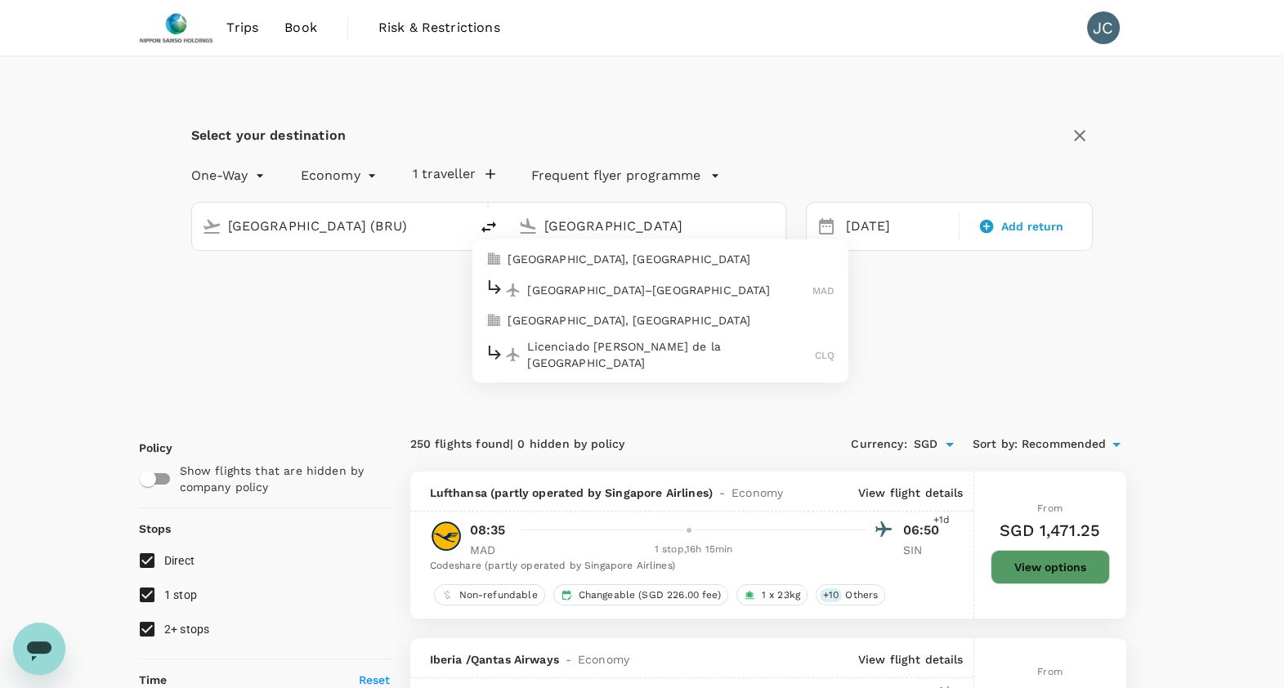
click at [645, 293] on p "Madrid–Barajas" at bounding box center [669, 290] width 285 height 16
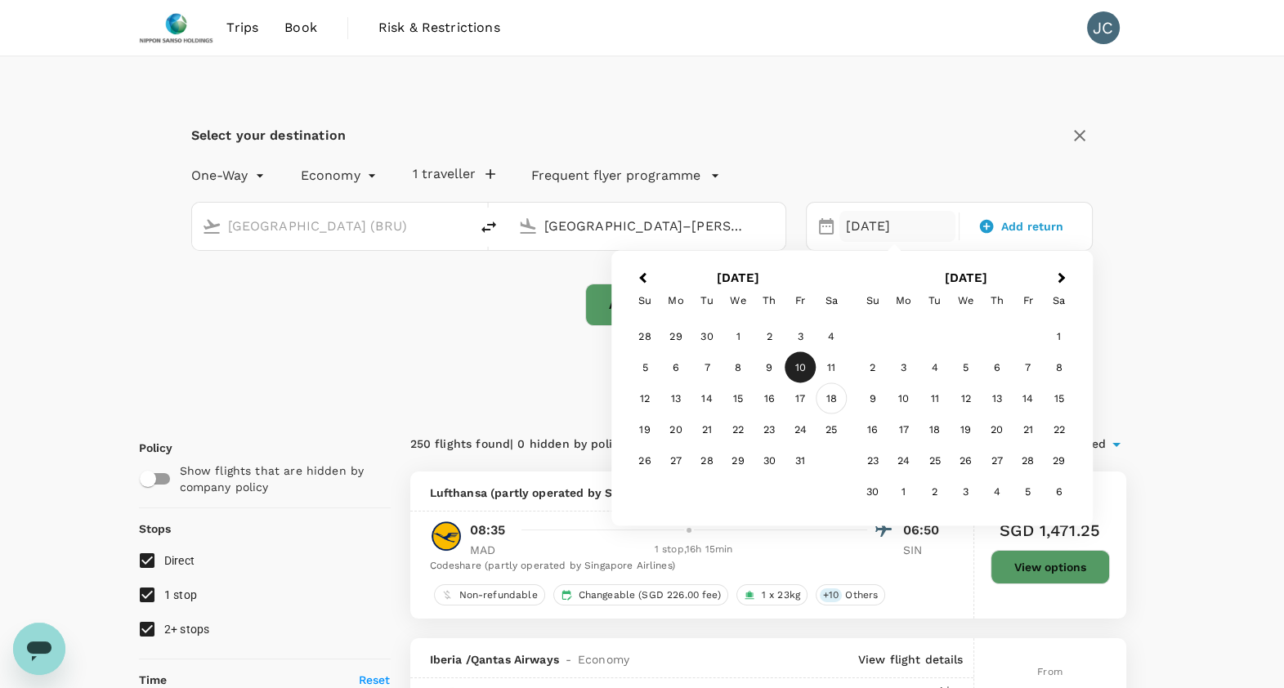
type input "[GEOGRAPHIC_DATA]–[PERSON_NAME] (MAD)"
click at [827, 403] on div "18" at bounding box center [830, 398] width 31 height 31
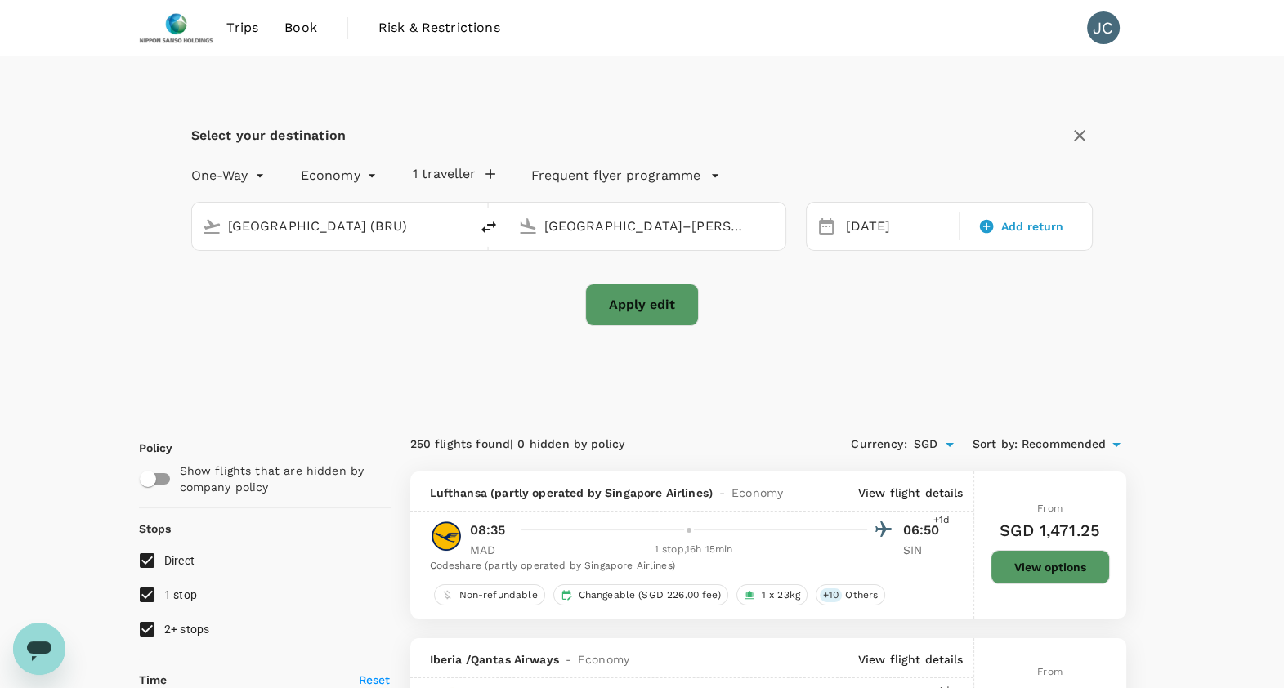
click at [687, 307] on button "Apply edit" at bounding box center [642, 305] width 114 height 42
checkbox input "false"
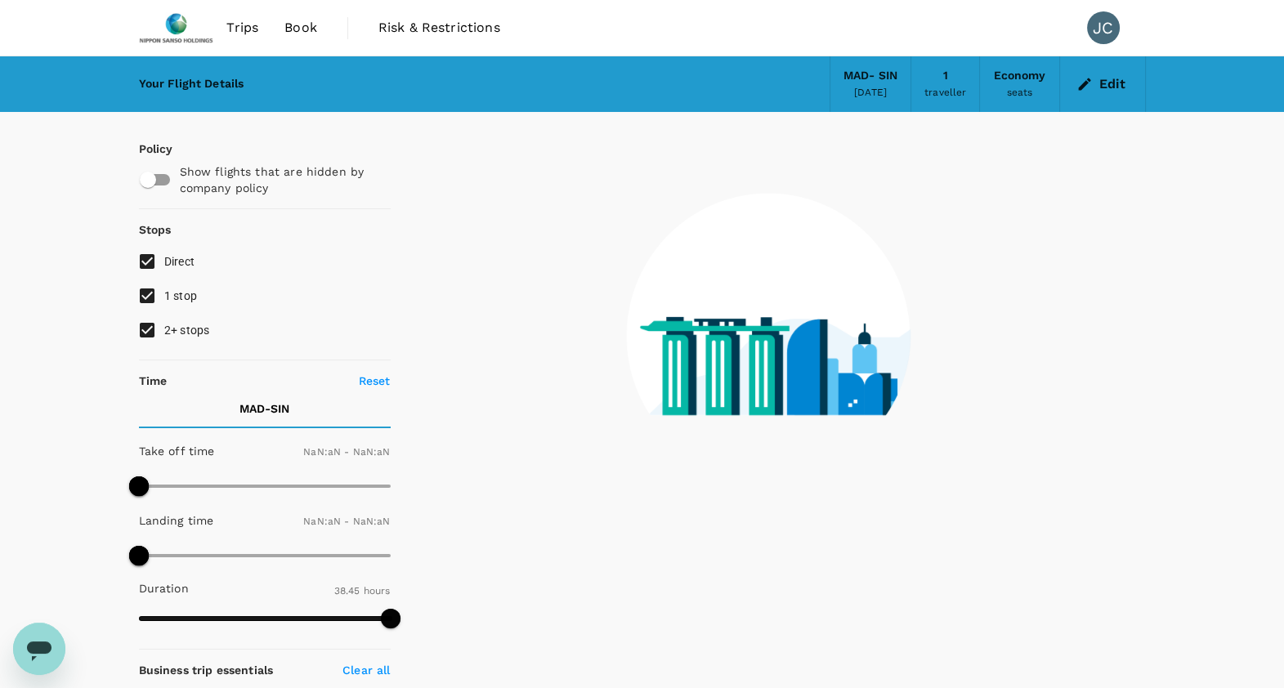
type input "1440"
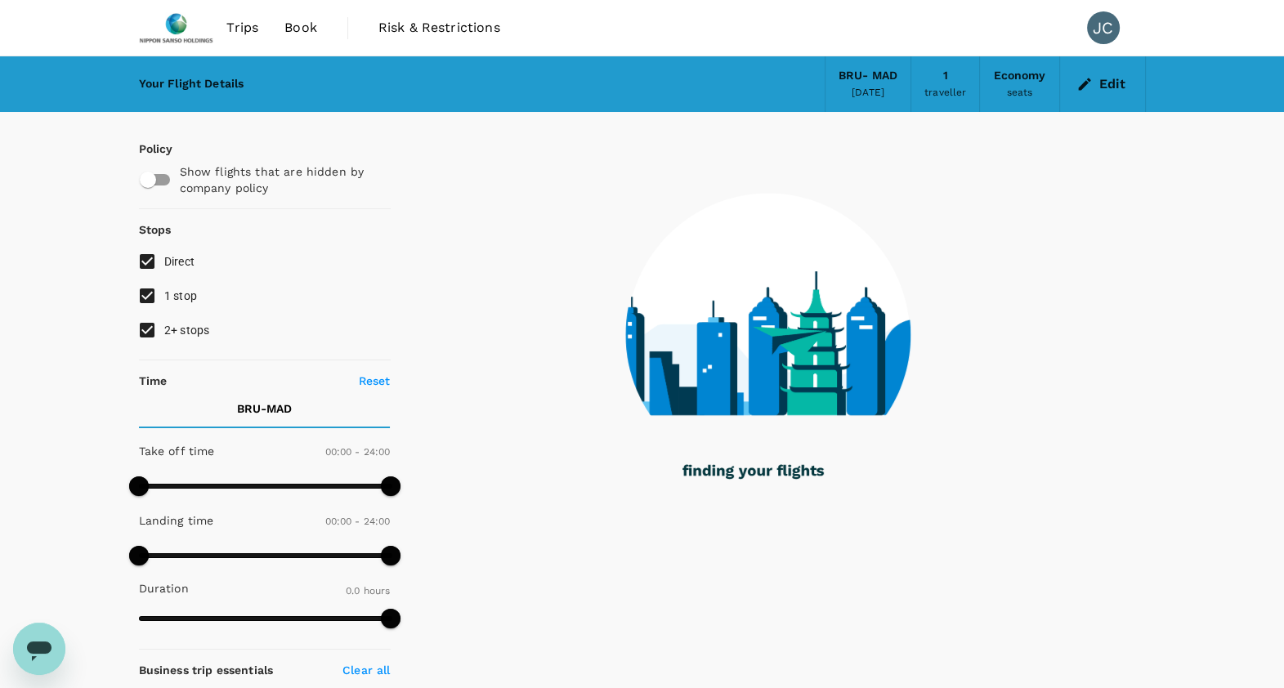
type input "1295"
checkbox input "true"
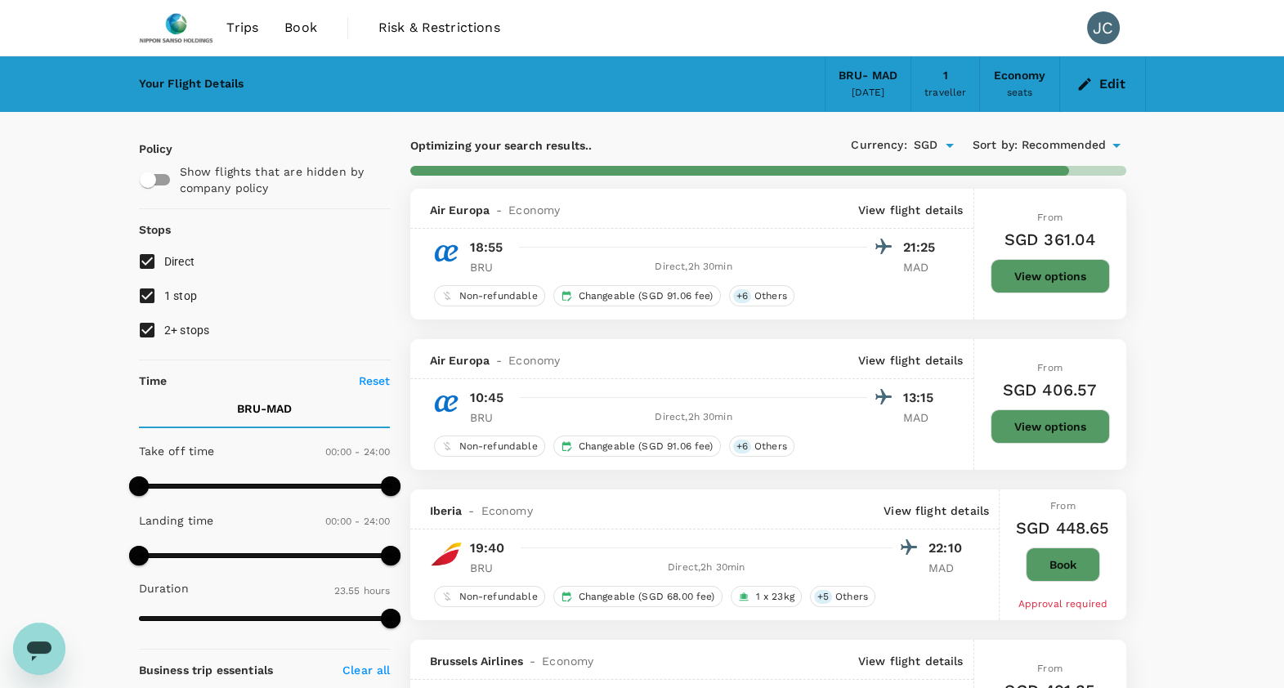
type input "2175"
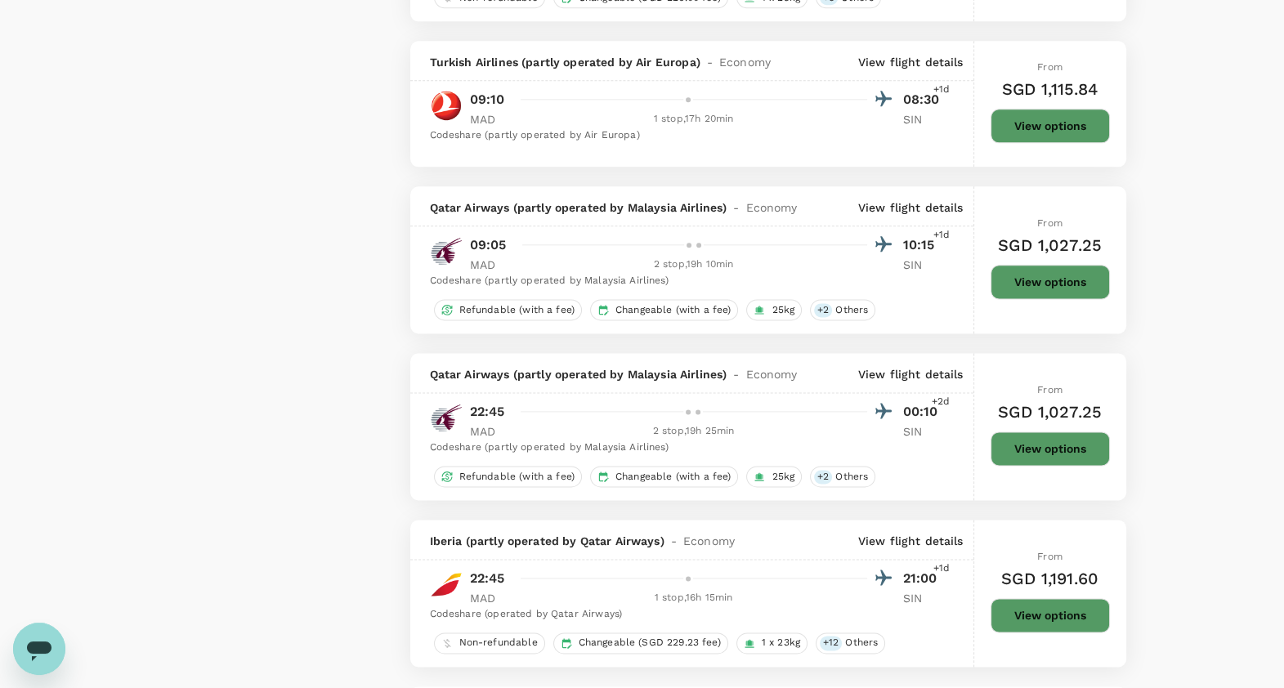
scroll to position [2922, 0]
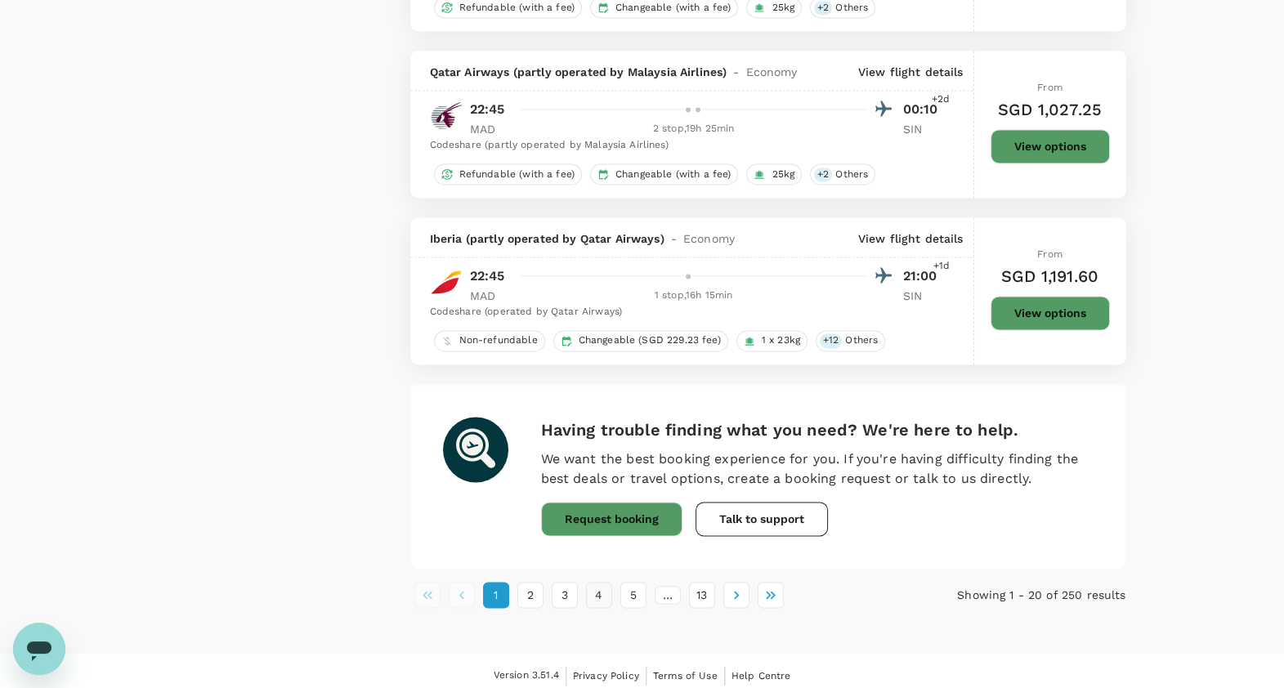
click at [595, 587] on button "4" at bounding box center [599, 595] width 26 height 26
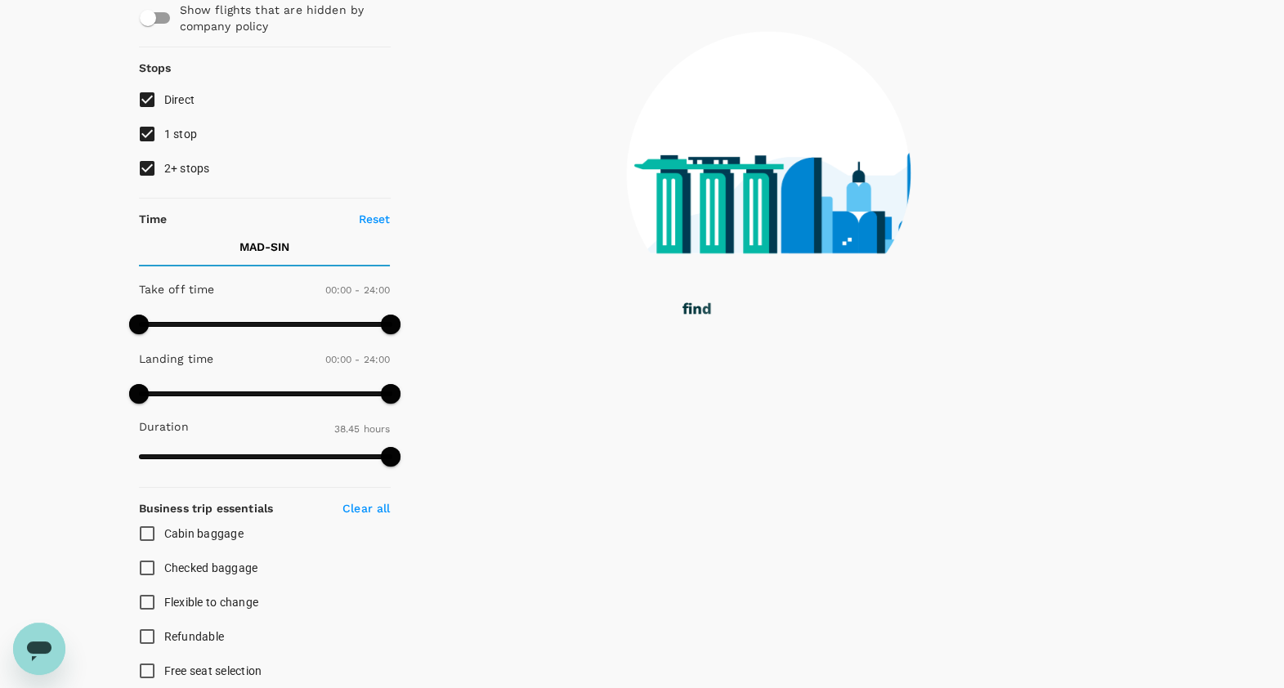
scroll to position [0, 0]
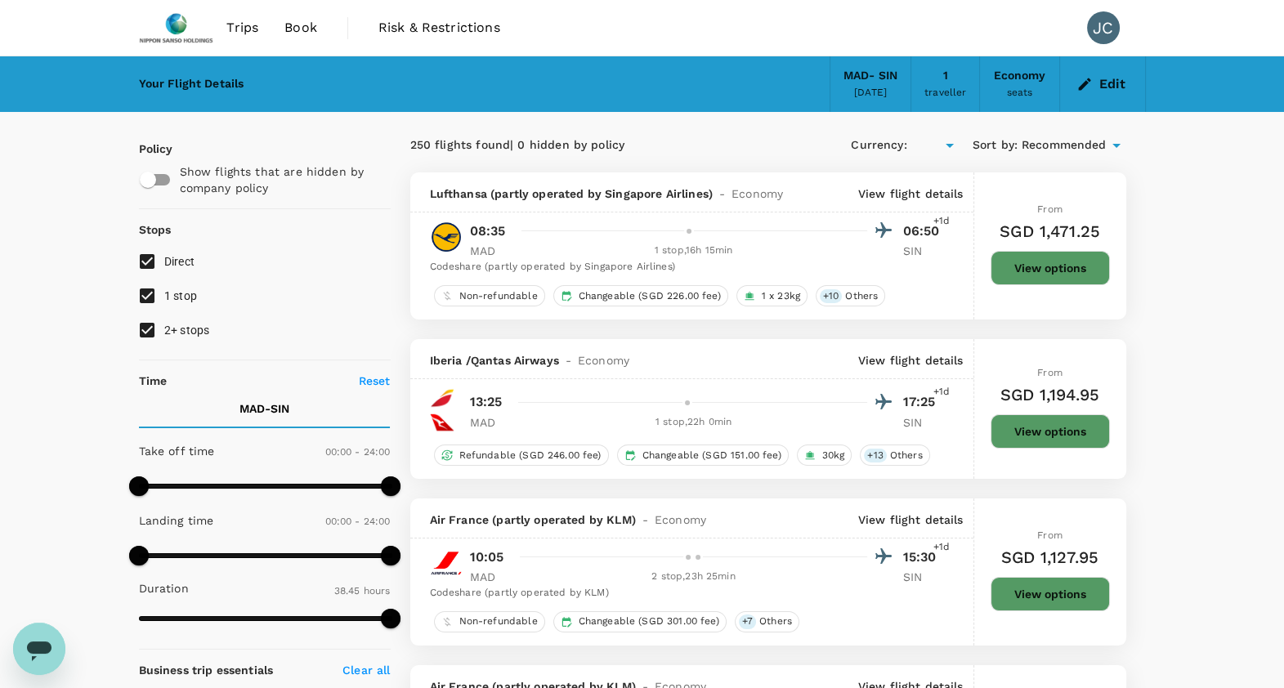
type input "SGD"
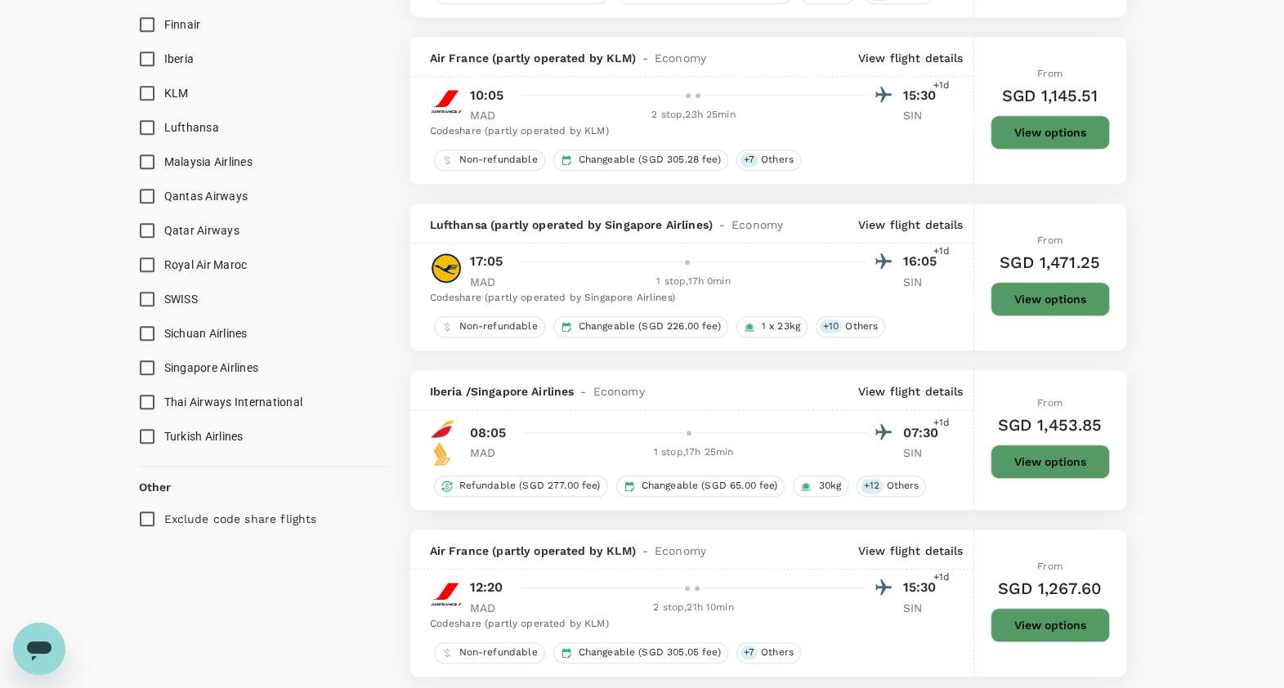
scroll to position [1531, 0]
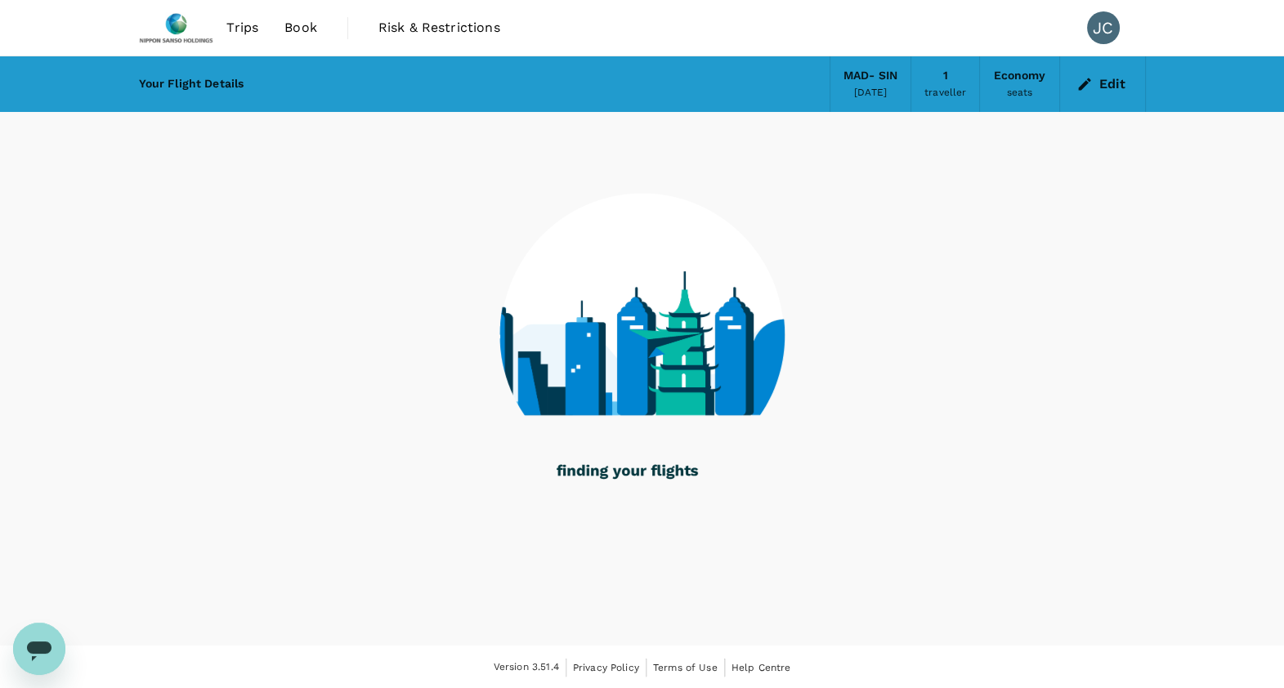
click at [835, 75] on div "MAD - SIN [DATE]" at bounding box center [870, 84] width 82 height 56
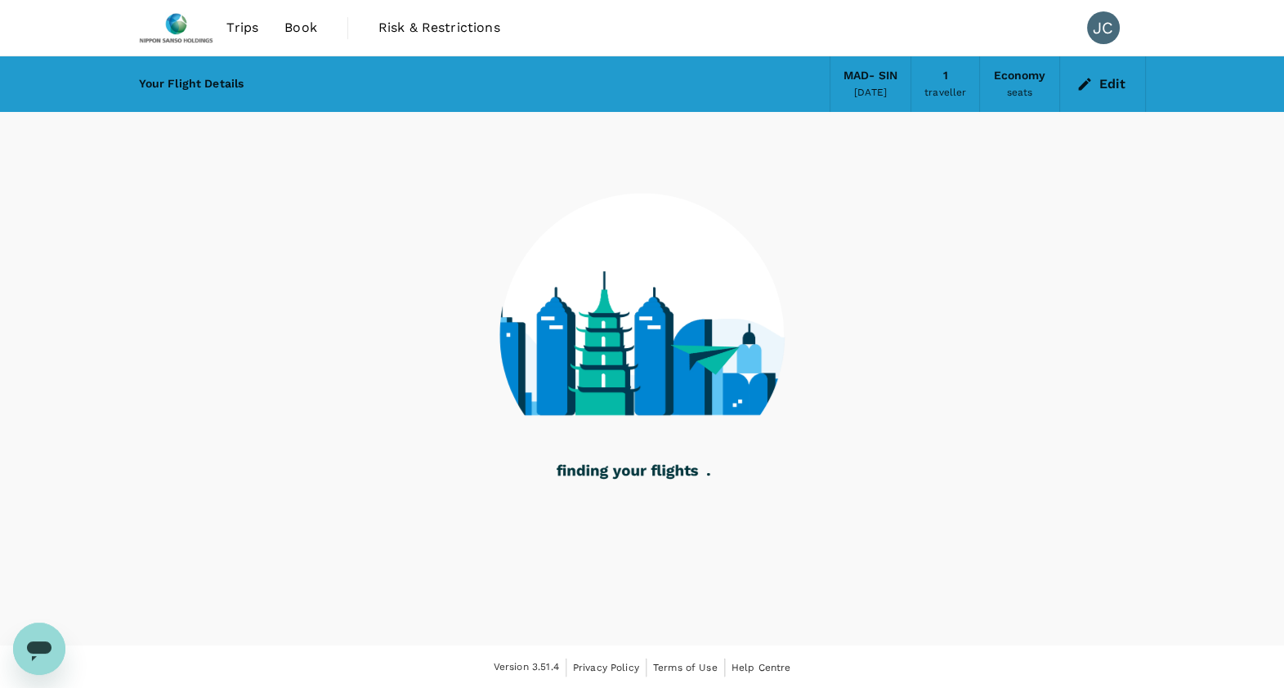
click at [864, 90] on div "[DATE]" at bounding box center [870, 93] width 33 height 16
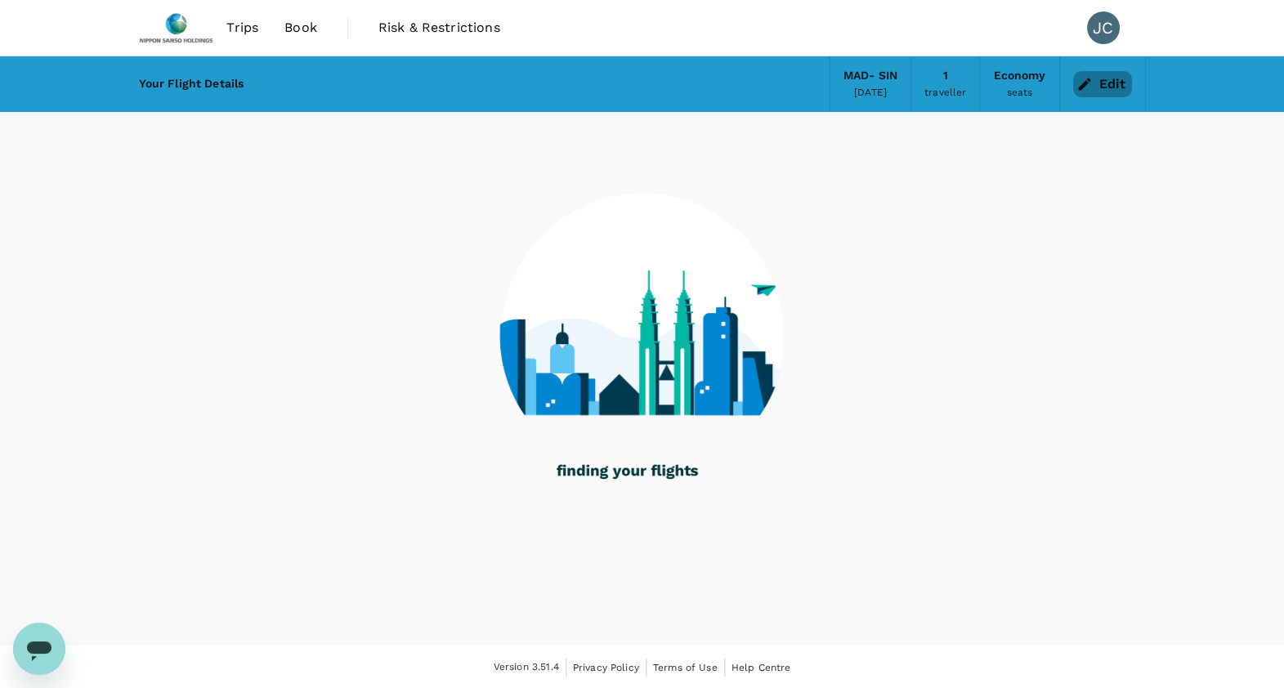
click at [1115, 79] on button "Edit" at bounding box center [1102, 84] width 59 height 26
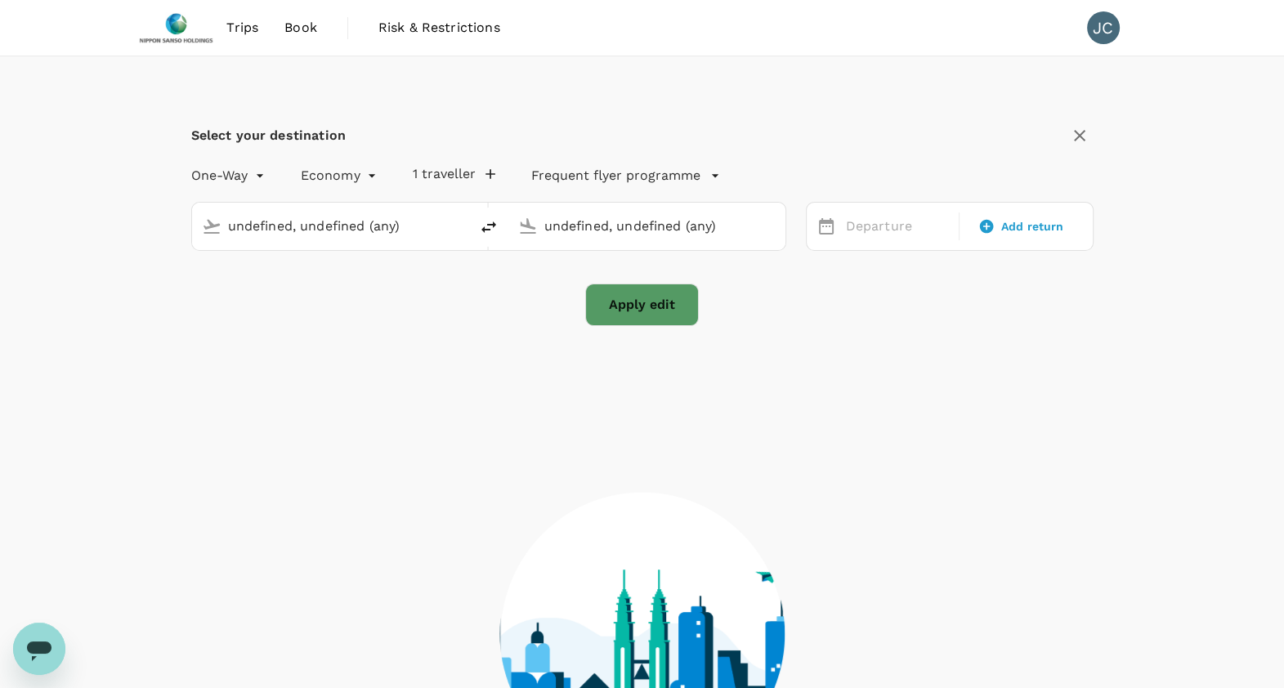
type input "[GEOGRAPHIC_DATA]–[PERSON_NAME] (MAD)"
type input "Singapore Changi (SIN)"
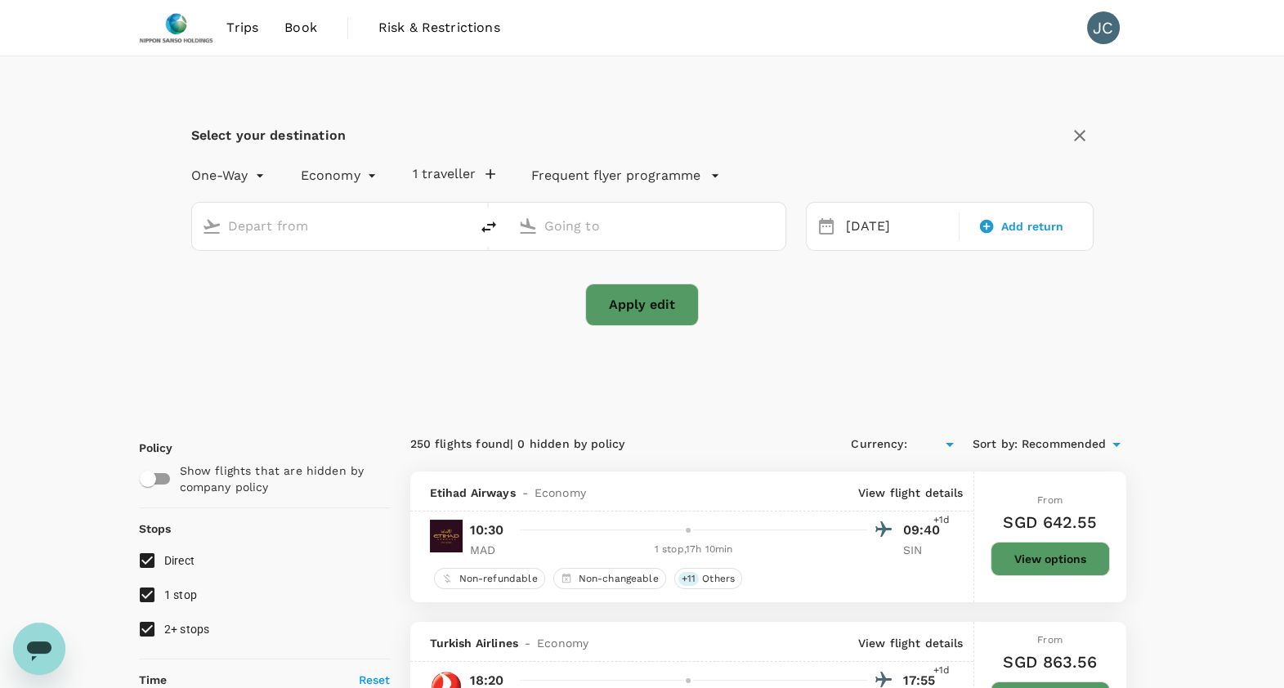
click at [435, 217] on div at bounding box center [343, 226] width 231 height 26
type input "SGD"
type input "1440"
type input "[GEOGRAPHIC_DATA]–[PERSON_NAME] (MAD)"
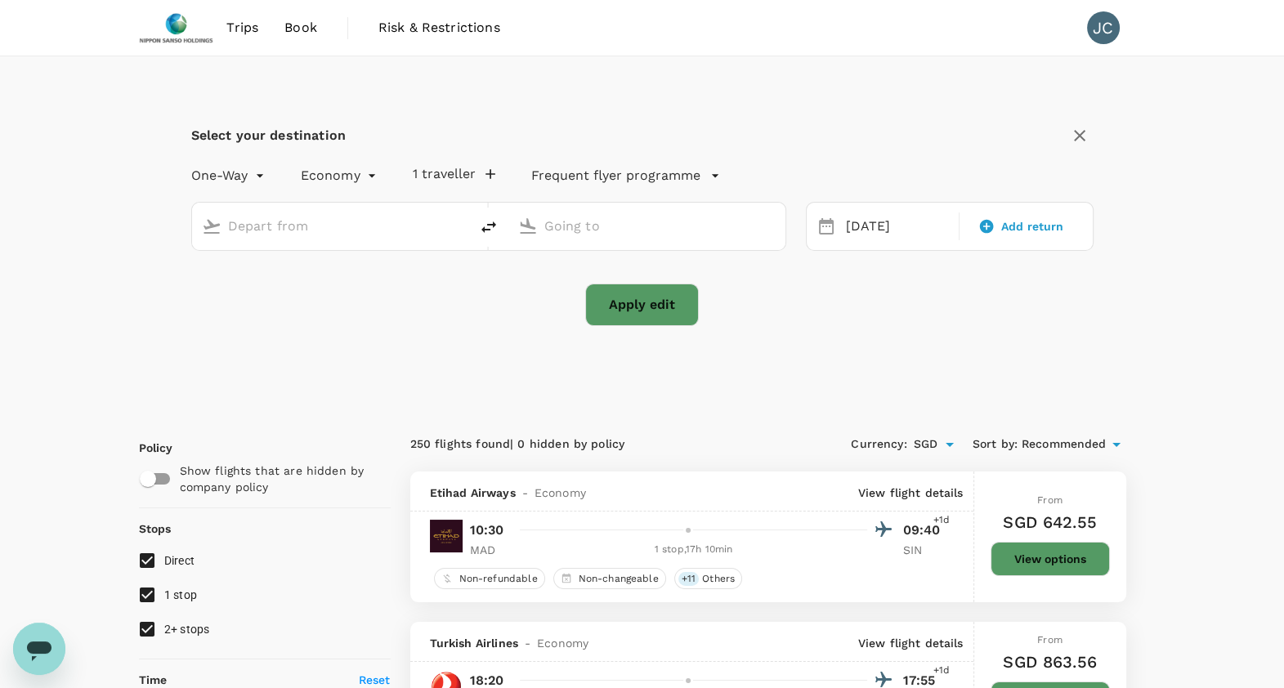
type input "Singapore Changi (SIN)"
drag, startPoint x: 381, startPoint y: 229, endPoint x: 25, endPoint y: 230, distance: 356.2
click at [226, 282] on p "Singapore Changi" at bounding box center [356, 290] width 290 height 16
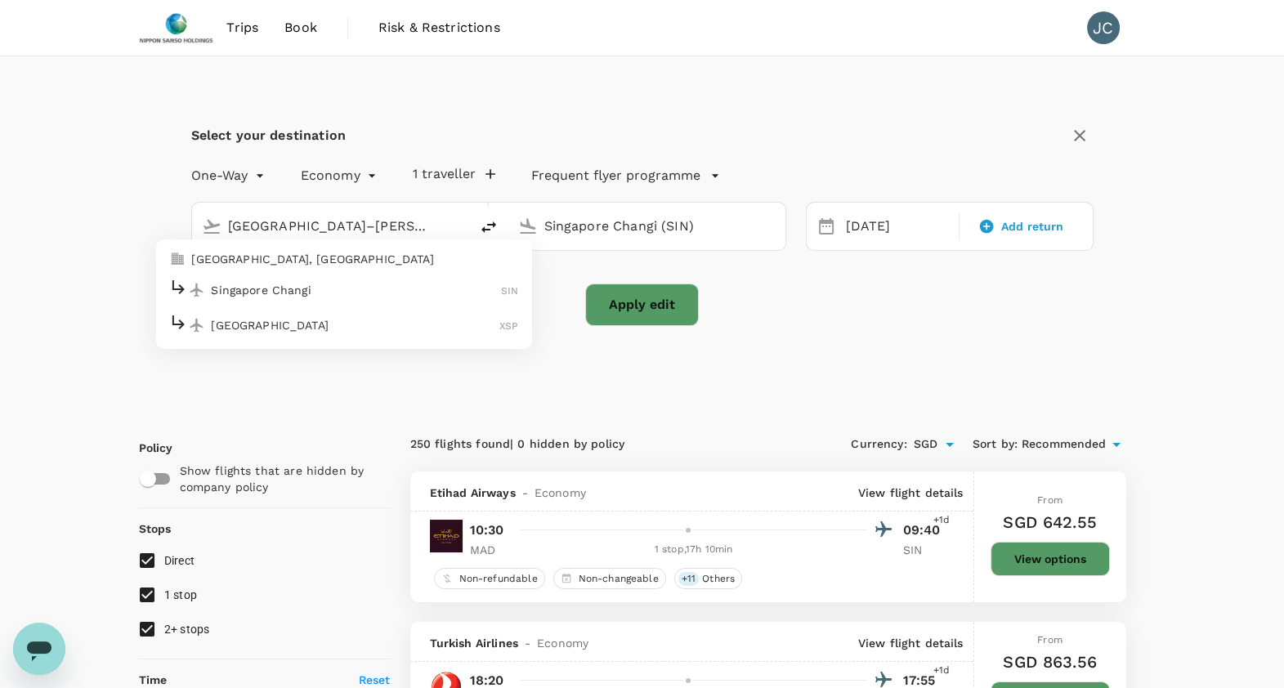
type input "Singapore Changi (SIN)"
drag, startPoint x: 756, startPoint y: 225, endPoint x: 489, endPoint y: 246, distance: 267.2
click at [489, 246] on div "Singapore Changi (SIN) Singapore Changi (SIN)" at bounding box center [488, 226] width 595 height 49
drag, startPoint x: 691, startPoint y: 223, endPoint x: 482, endPoint y: 239, distance: 209.7
click at [484, 234] on div "Singapore Changi (SIN) Singapore Changi (SIN)" at bounding box center [488, 226] width 595 height 49
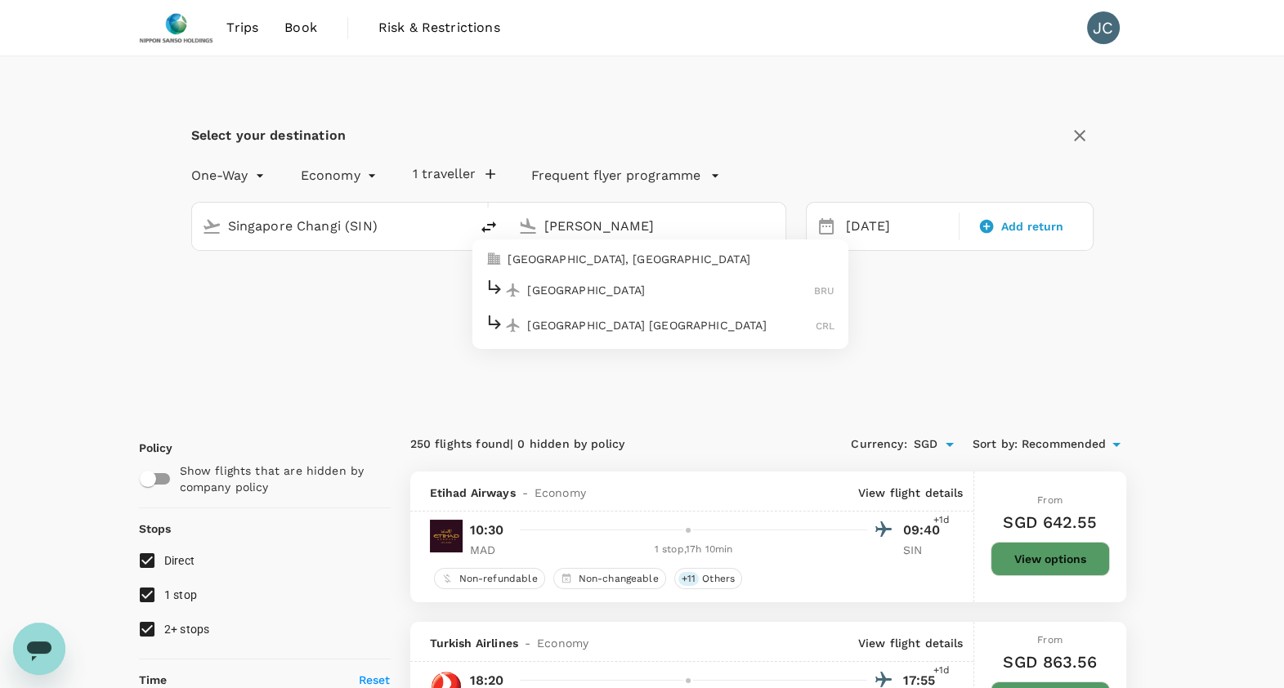
click at [572, 294] on p "[GEOGRAPHIC_DATA]" at bounding box center [670, 290] width 287 height 16
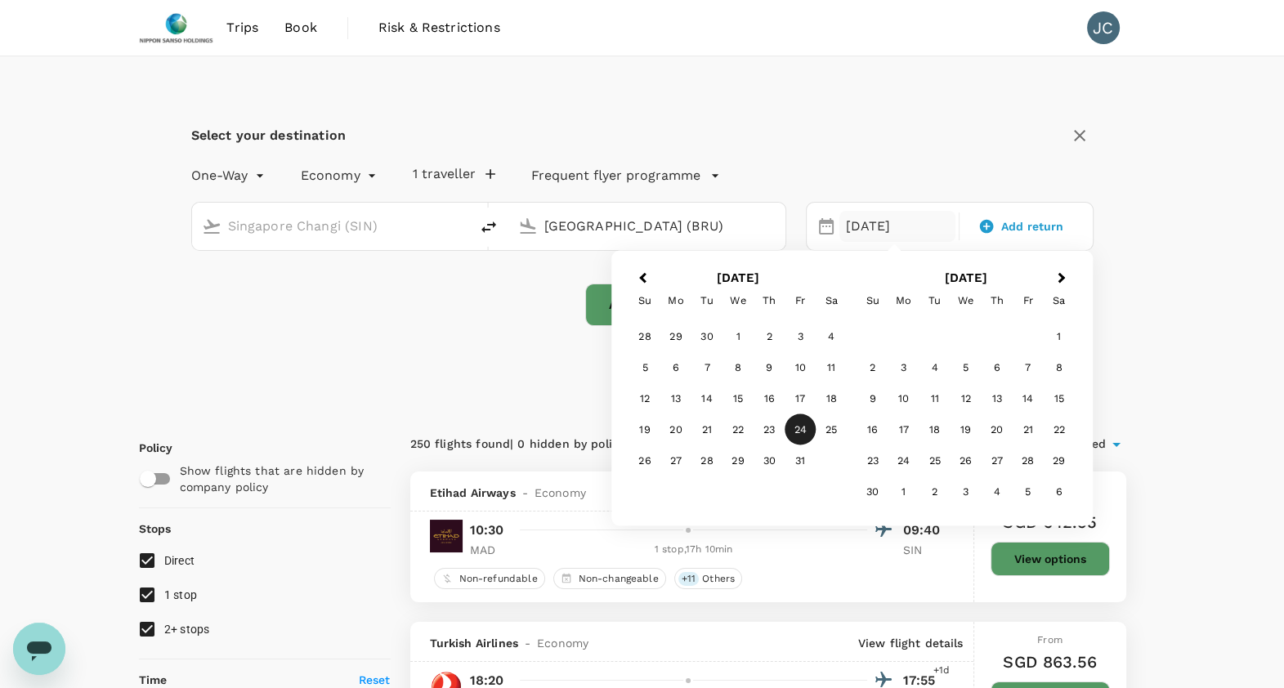
type input "[GEOGRAPHIC_DATA] (BRU)"
click at [936, 221] on div "[DATE]" at bounding box center [897, 227] width 117 height 32
click at [802, 370] on div "10" at bounding box center [799, 367] width 31 height 31
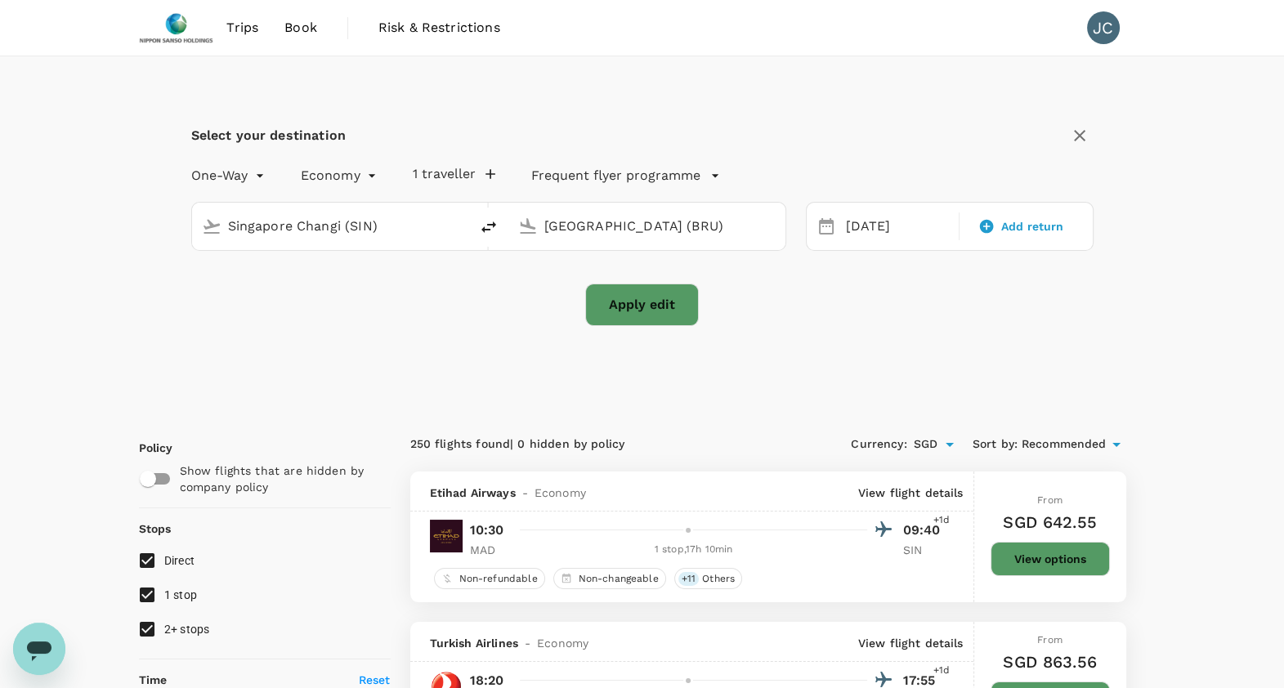
click at [634, 301] on button "Apply edit" at bounding box center [642, 305] width 114 height 42
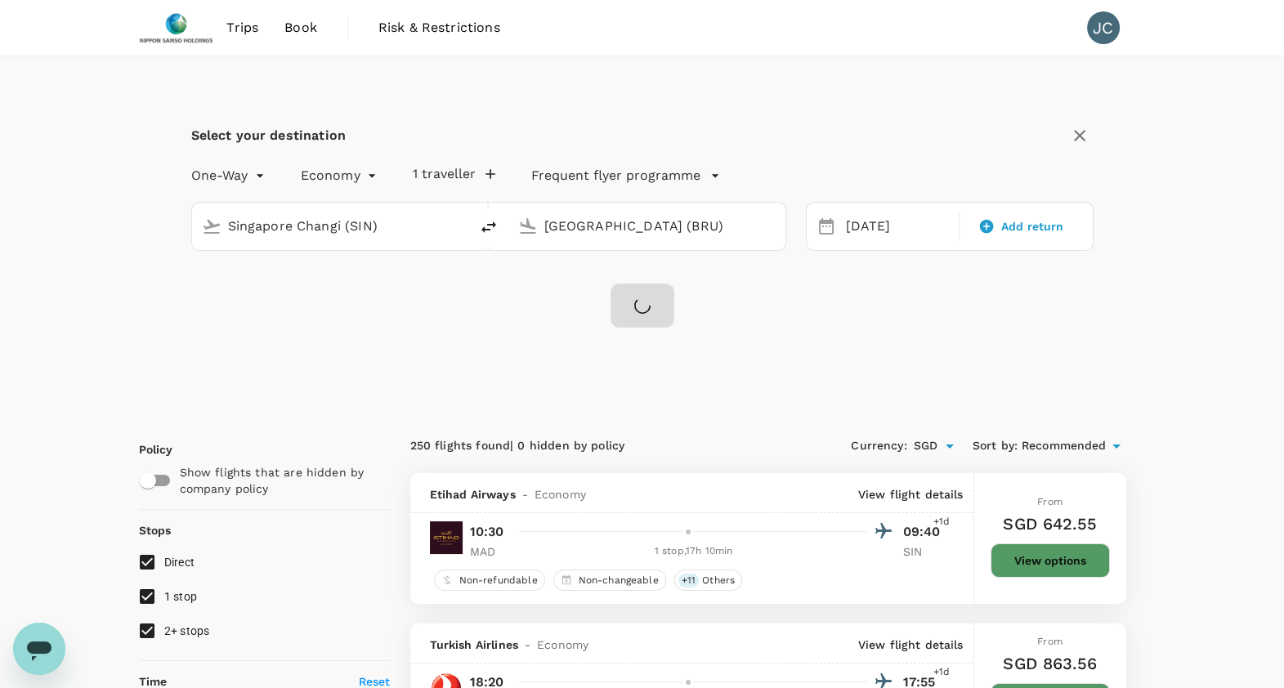
checkbox input "false"
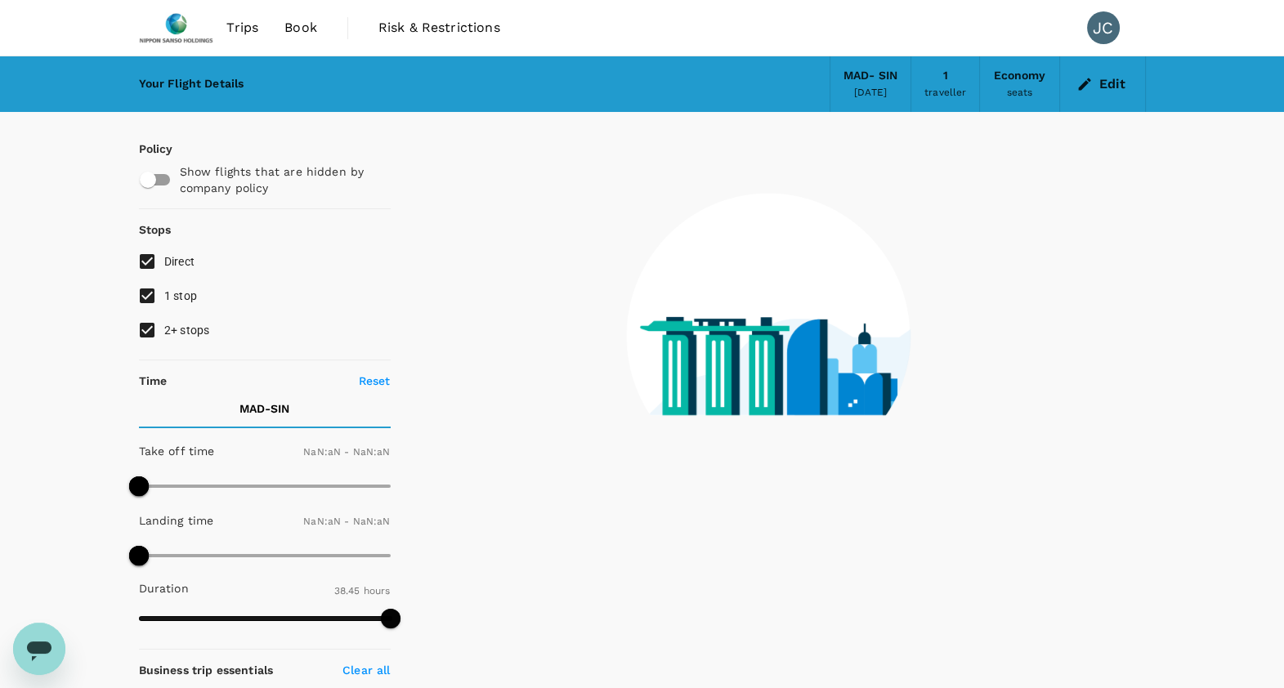
type input "1440"
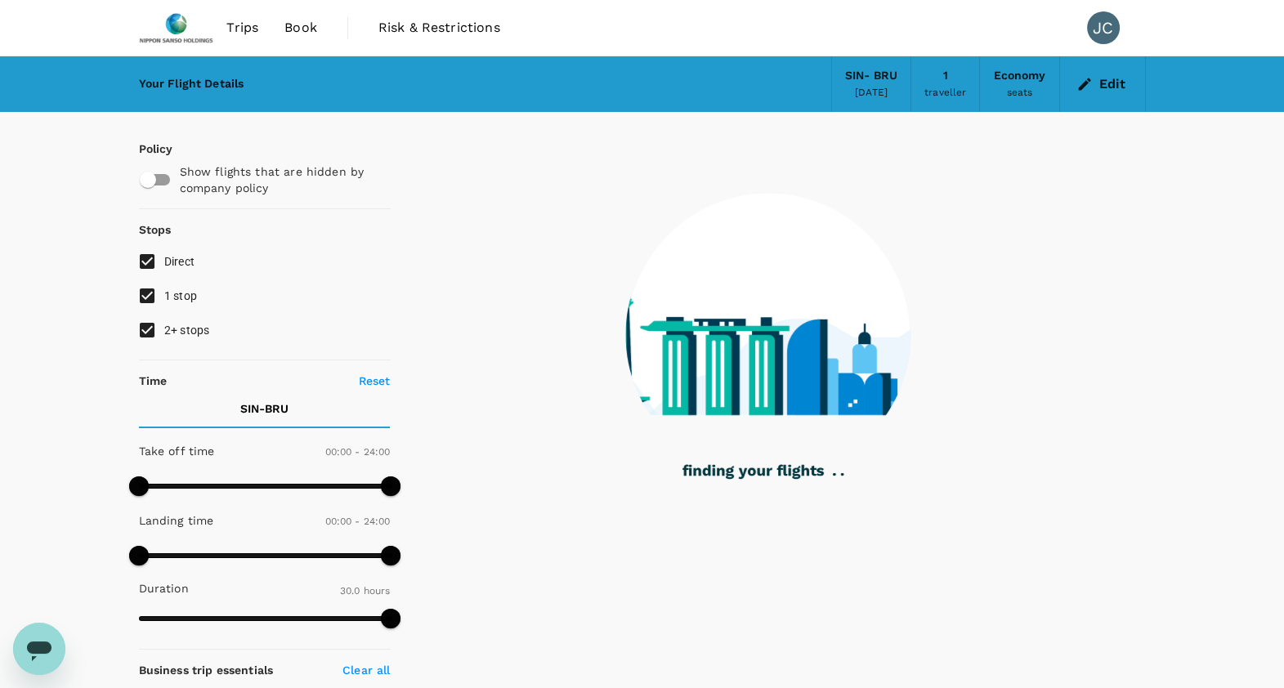
type input "1800"
checkbox input "true"
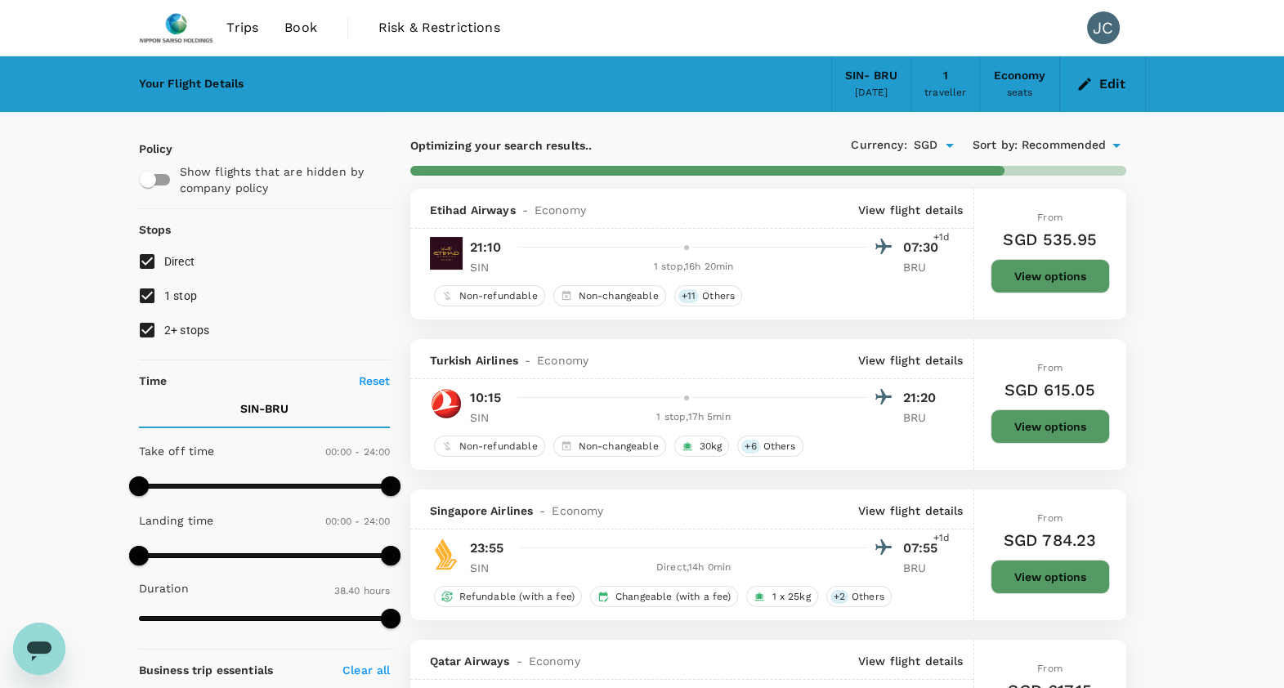
type input "2665"
